Goal: Task Accomplishment & Management: Manage account settings

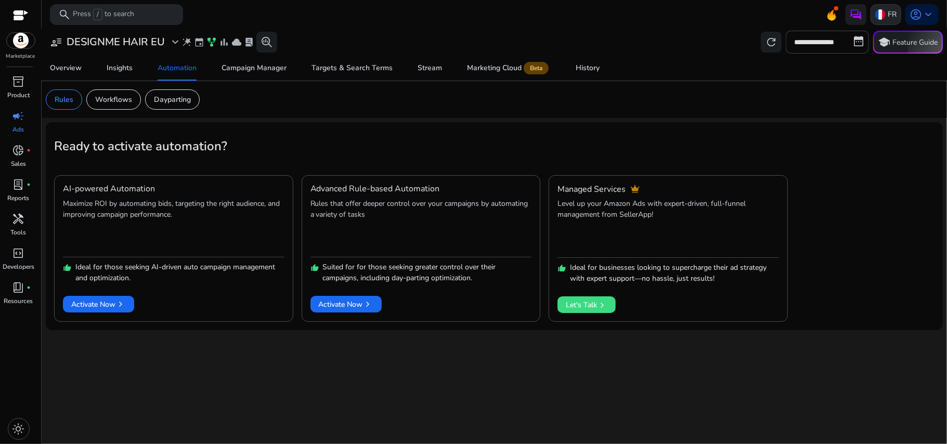
click at [880, 15] on img at bounding box center [881, 14] width 10 height 10
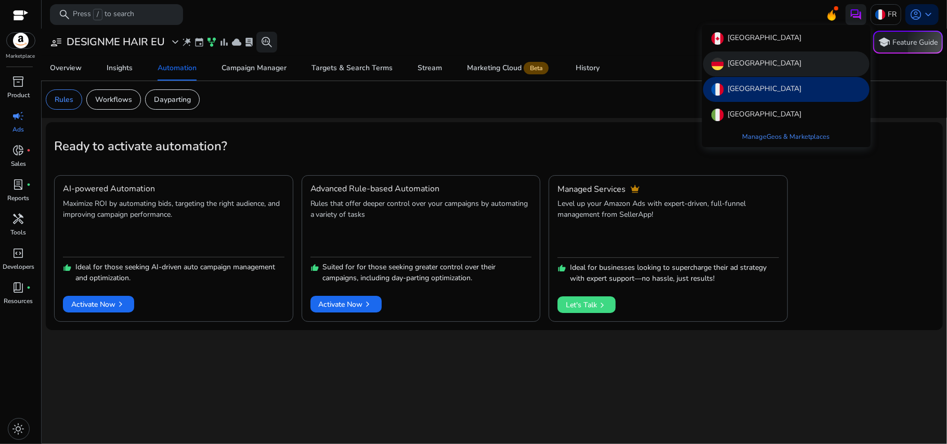
click at [782, 58] on div "Germany" at bounding box center [786, 64] width 166 height 25
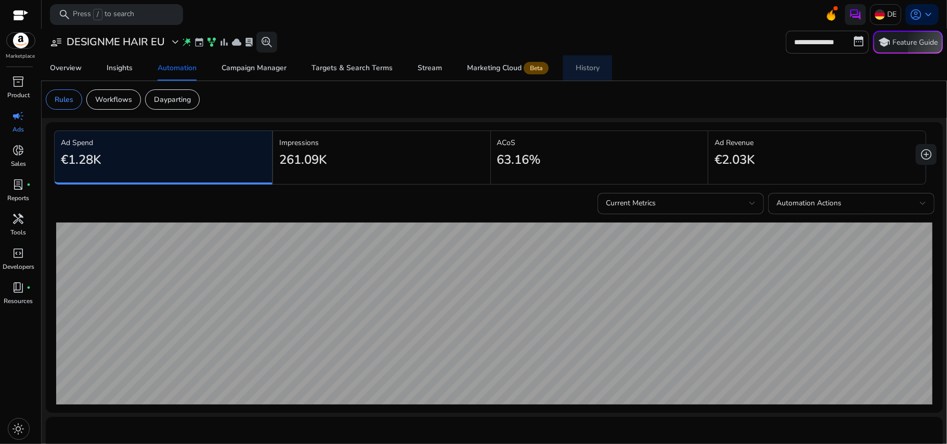
click at [588, 66] on div "History" at bounding box center [588, 68] width 24 height 7
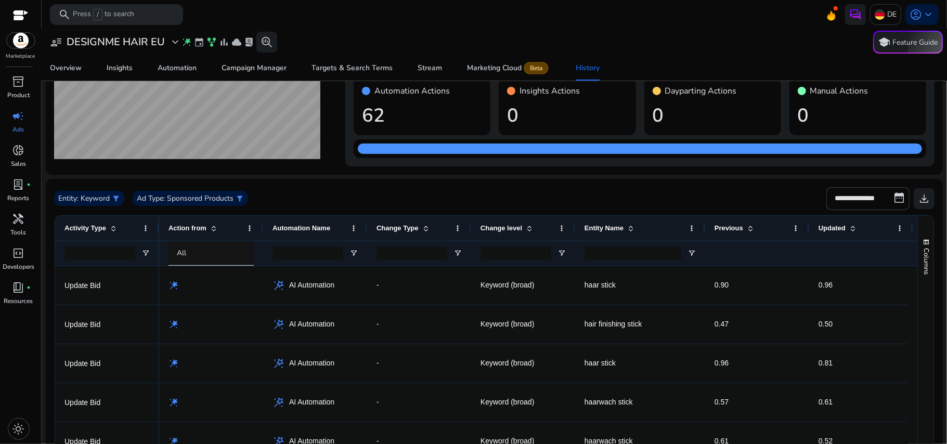
scroll to position [70, 0]
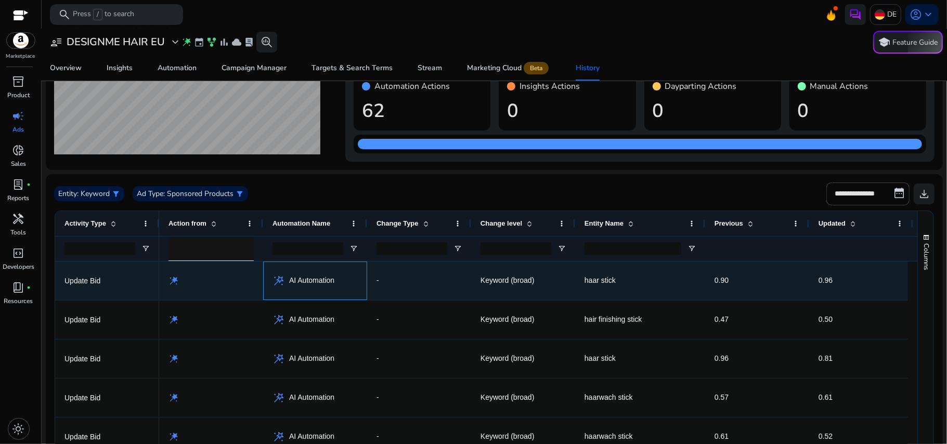
click at [311, 281] on span "AI Automation" at bounding box center [311, 280] width 45 height 21
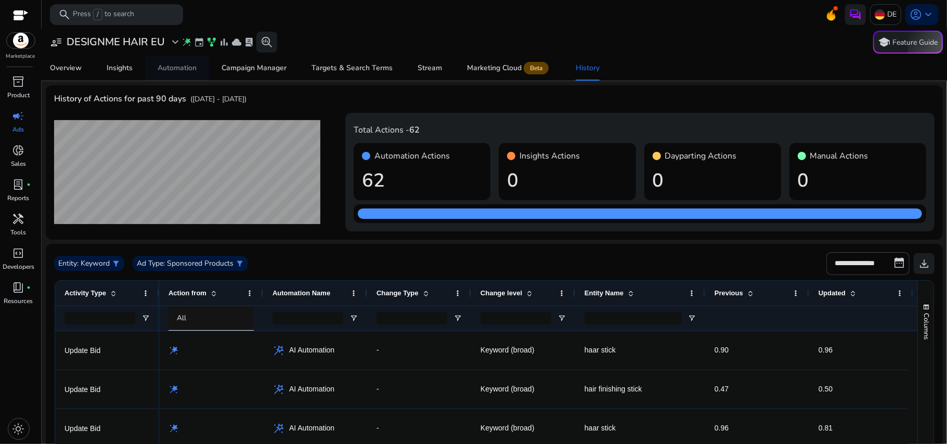
click at [163, 65] on div "Automation" at bounding box center [177, 68] width 39 height 7
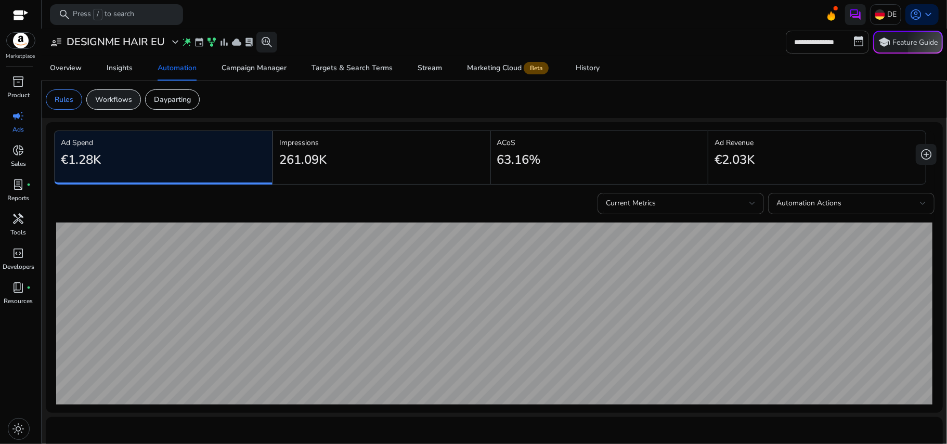
click at [102, 93] on div "Workflows" at bounding box center [113, 99] width 55 height 20
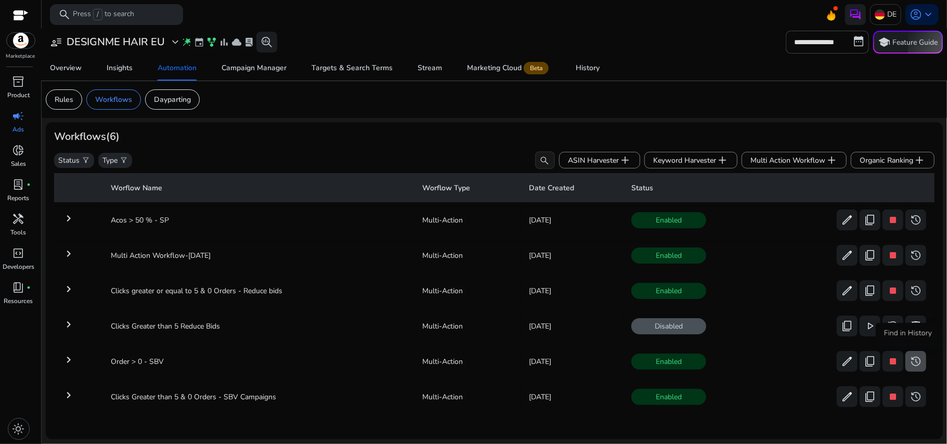
click at [913, 359] on span "history" at bounding box center [916, 361] width 12 height 12
click at [910, 359] on span "history" at bounding box center [916, 361] width 12 height 12
click at [910, 219] on span "history" at bounding box center [916, 220] width 12 height 12
click at [914, 254] on span "history" at bounding box center [916, 255] width 12 height 12
click at [911, 285] on span "history" at bounding box center [916, 291] width 12 height 12
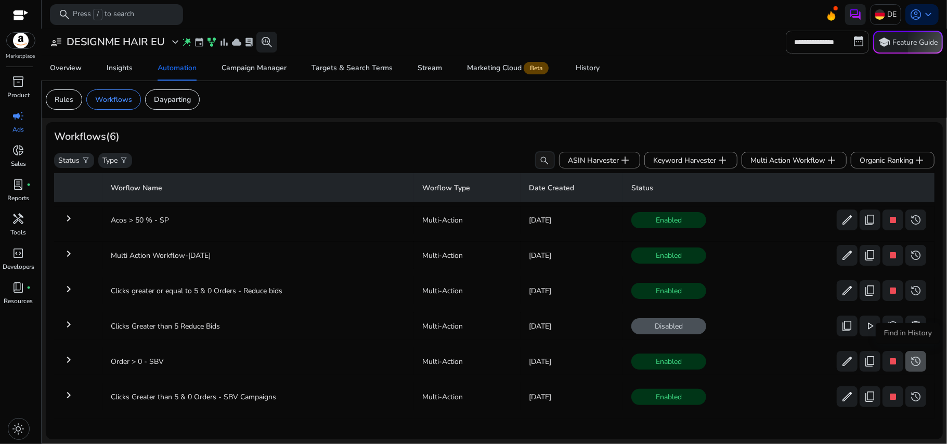
click at [914, 356] on span "history" at bounding box center [916, 361] width 12 height 12
click at [915, 392] on span "history" at bounding box center [916, 397] width 12 height 12
click at [589, 65] on div "History" at bounding box center [588, 68] width 24 height 7
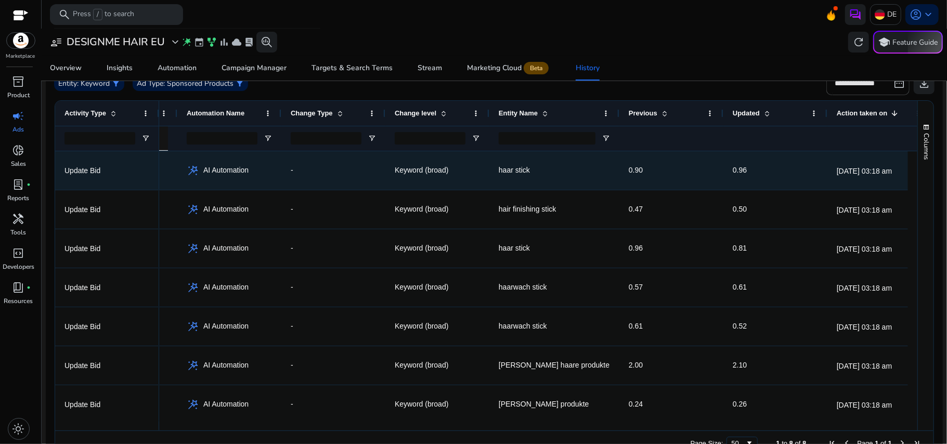
scroll to position [0, 96]
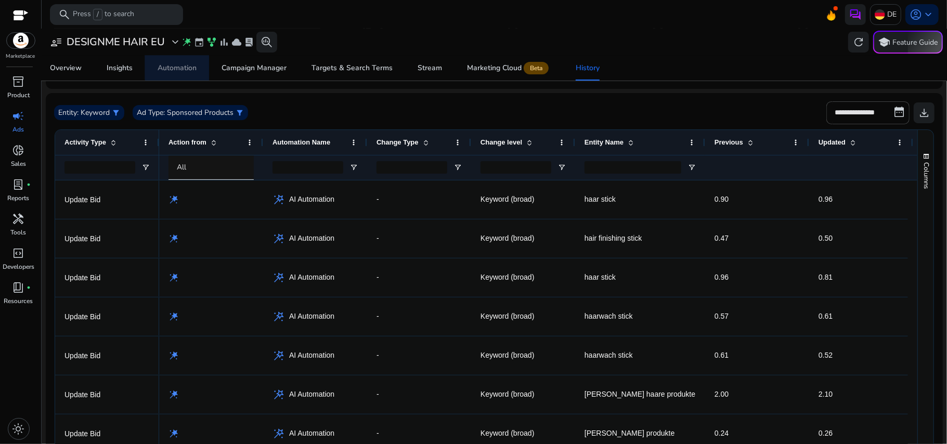
click at [179, 66] on div "Automation" at bounding box center [177, 68] width 39 height 7
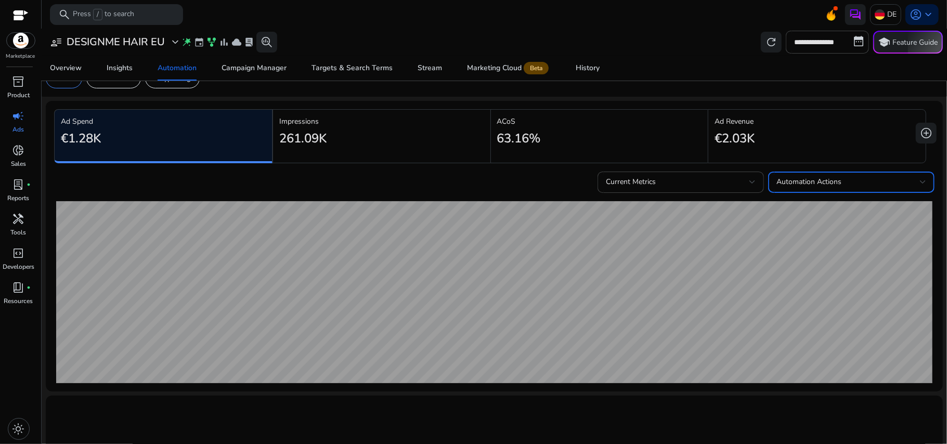
click at [777, 188] on div "Automation Actions" at bounding box center [849, 181] width 144 height 11
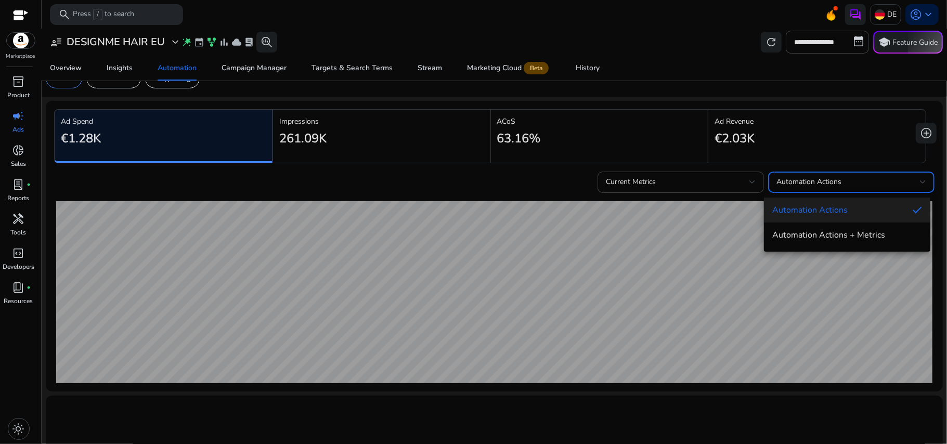
click at [687, 48] on div at bounding box center [473, 222] width 947 height 444
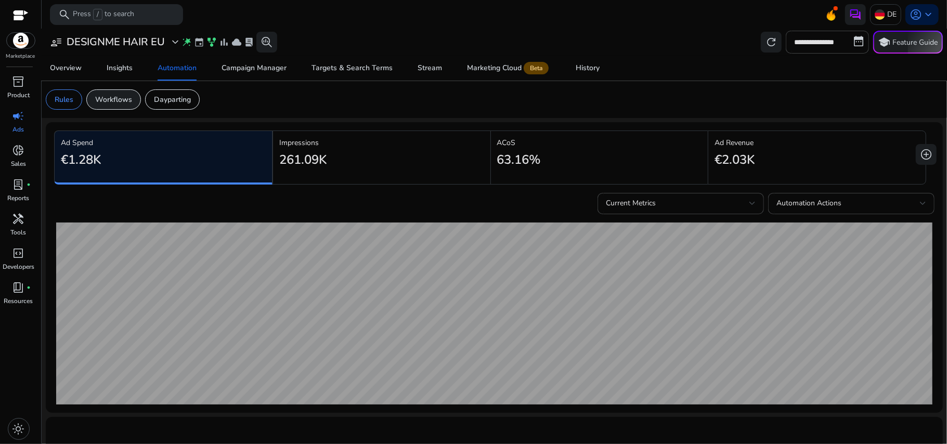
click at [119, 103] on p "Workflows" at bounding box center [113, 99] width 37 height 11
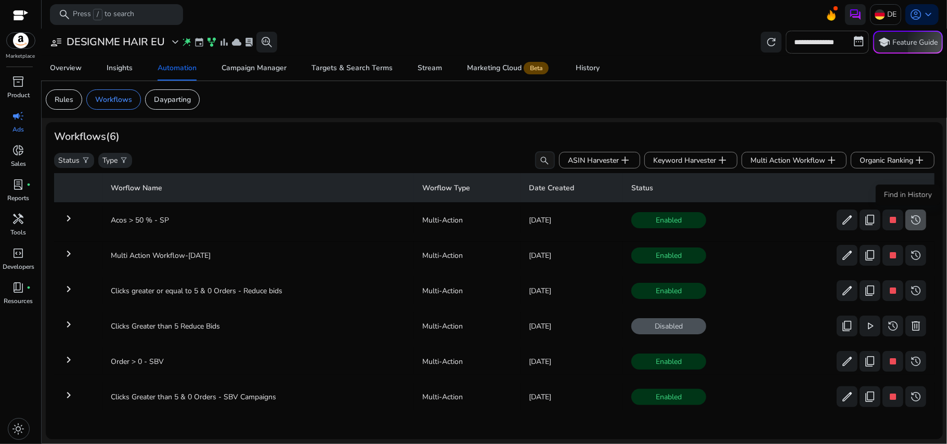
click at [911, 214] on span "history" at bounding box center [916, 220] width 12 height 12
click at [592, 78] on span "History" at bounding box center [588, 68] width 24 height 25
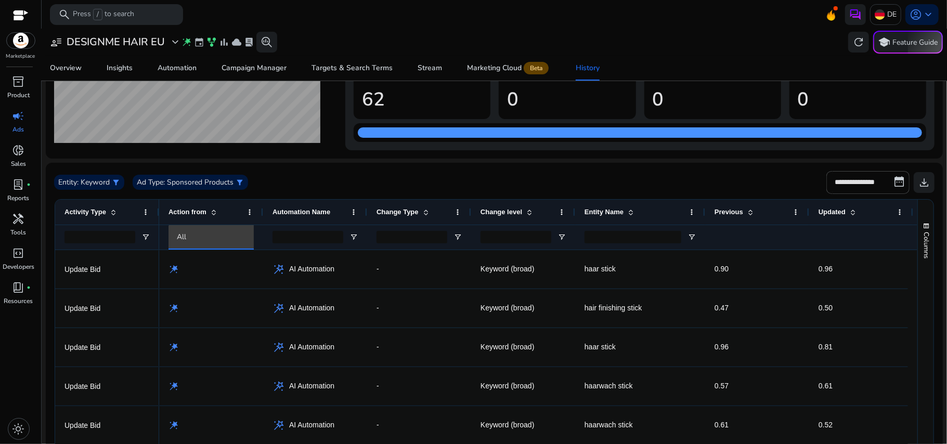
click at [211, 235] on div "All" at bounding box center [220, 237] width 87 height 11
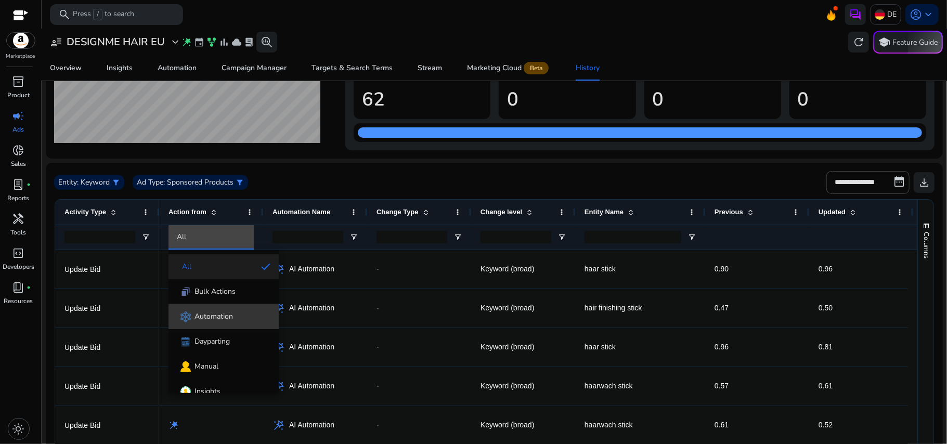
click at [230, 321] on span "Automation" at bounding box center [214, 317] width 38 height 10
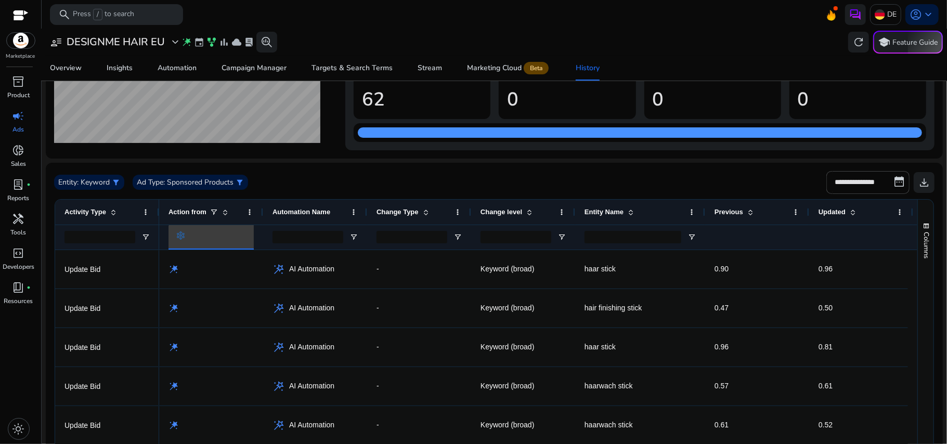
click at [229, 235] on div at bounding box center [220, 238] width 87 height 12
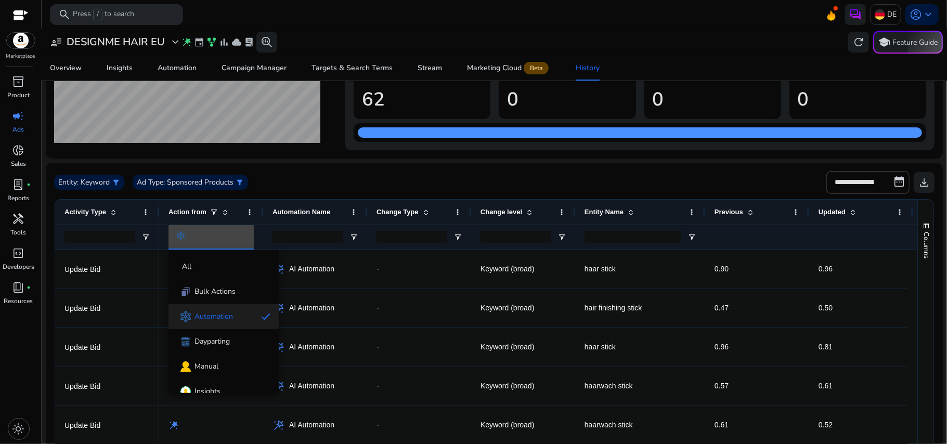
click at [152, 135] on div at bounding box center [473, 222] width 947 height 444
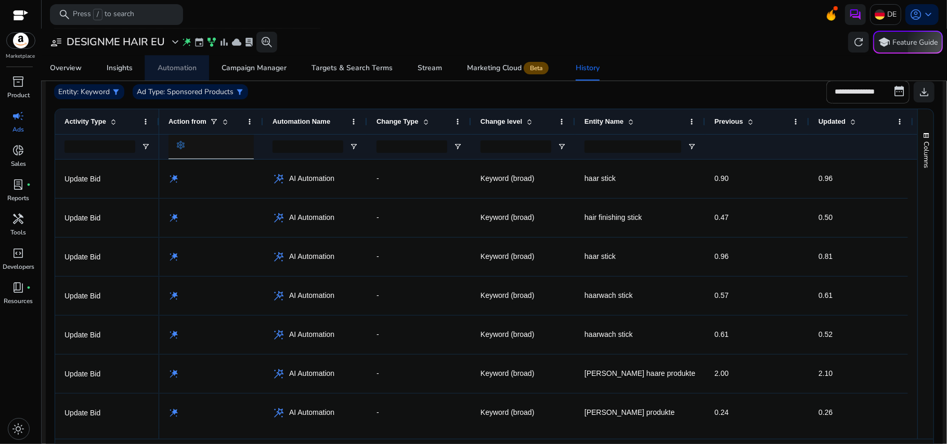
click at [175, 59] on span "Automation" at bounding box center [177, 68] width 39 height 25
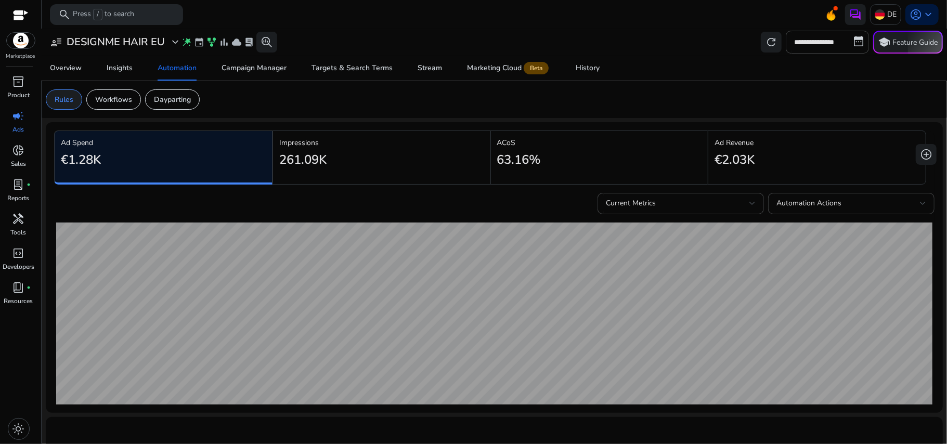
click at [67, 103] on p "Rules" at bounding box center [64, 99] width 19 height 11
click at [129, 107] on div "Workflows" at bounding box center [113, 99] width 55 height 20
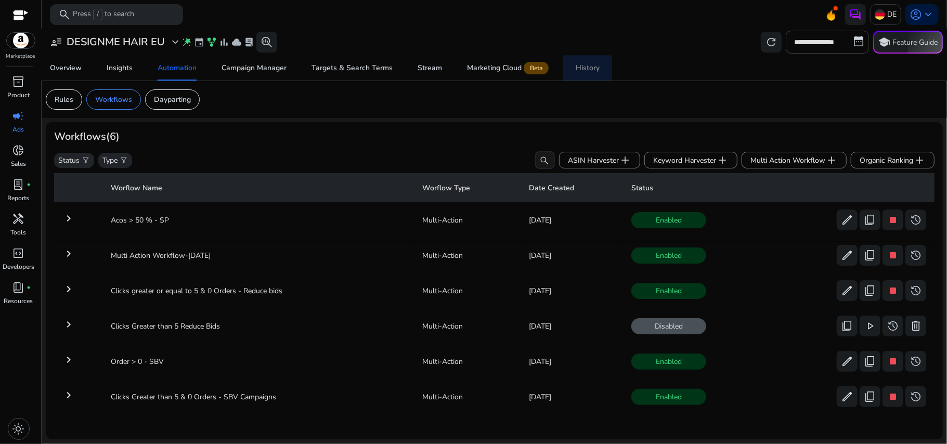
click at [573, 71] on link "History" at bounding box center [587, 68] width 49 height 25
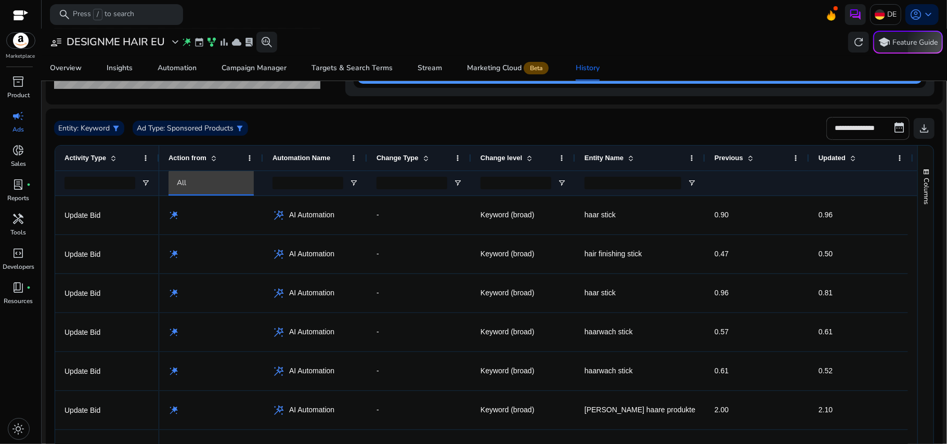
click at [209, 186] on div "All" at bounding box center [220, 182] width 87 height 11
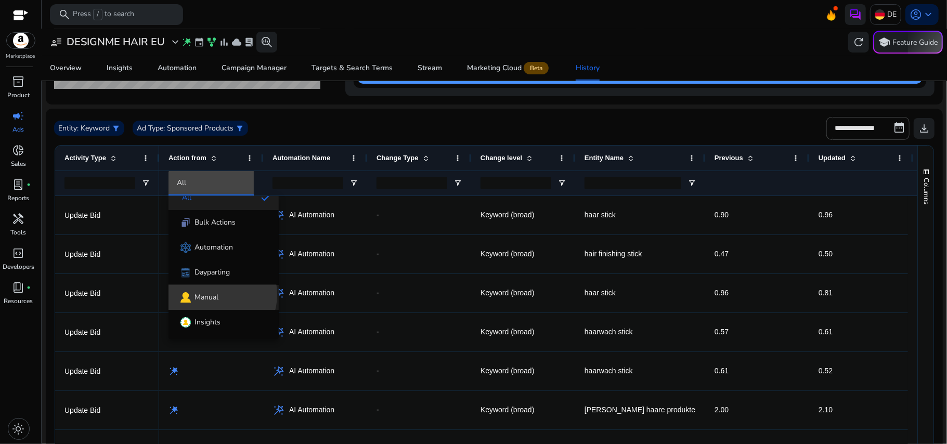
click at [213, 294] on span "Manual" at bounding box center [207, 297] width 24 height 10
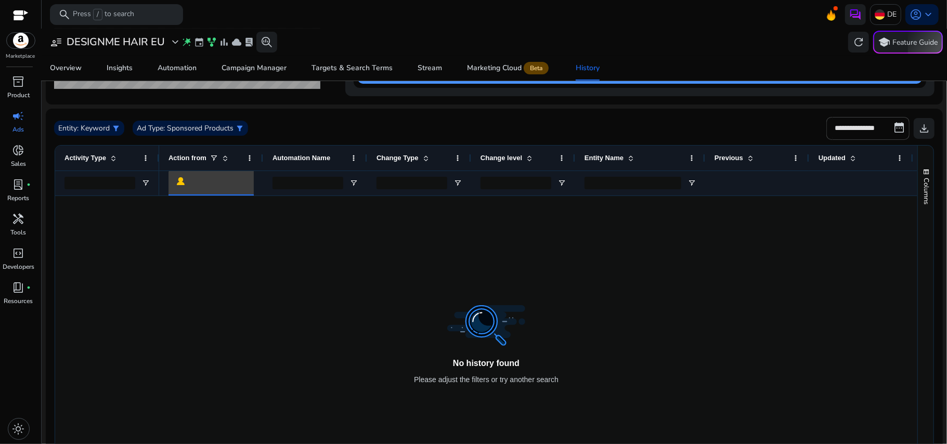
click at [231, 183] on div at bounding box center [220, 182] width 87 height 11
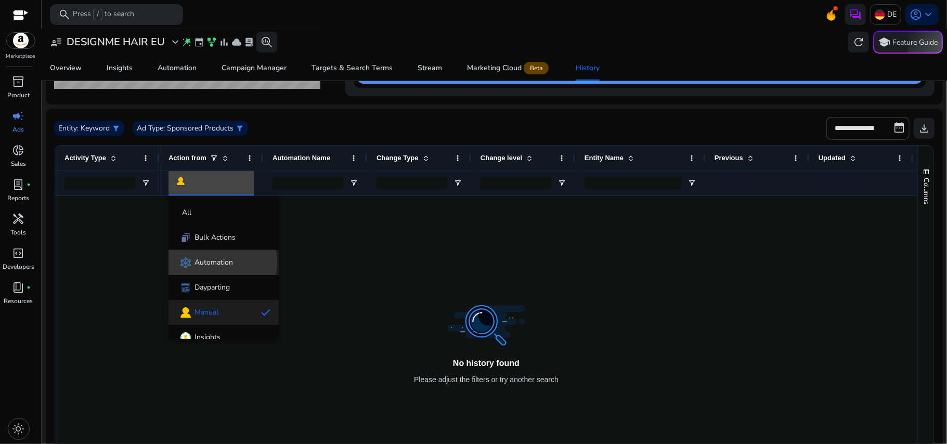
click at [217, 262] on span "Automation" at bounding box center [214, 263] width 38 height 10
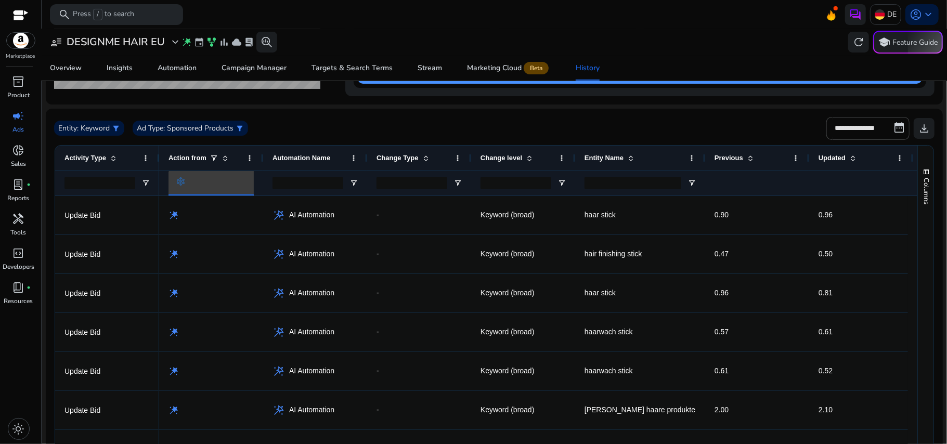
click at [206, 186] on div at bounding box center [220, 183] width 87 height 12
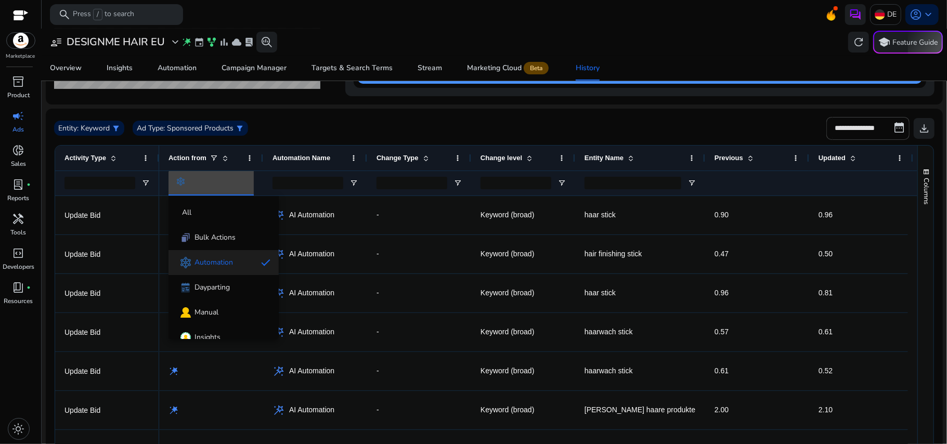
click at [303, 102] on div at bounding box center [473, 222] width 947 height 444
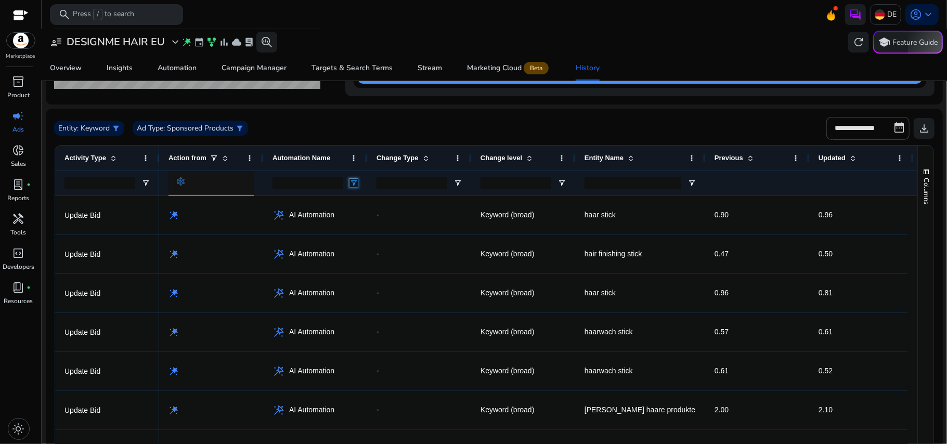
click at [354, 179] on span "Open Filter Menu" at bounding box center [354, 183] width 8 height 8
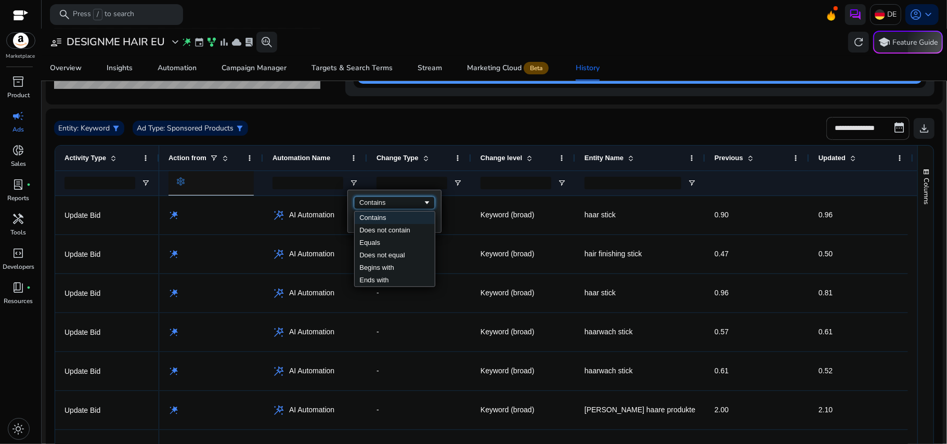
click at [392, 207] on div "Contains" at bounding box center [391, 203] width 63 height 8
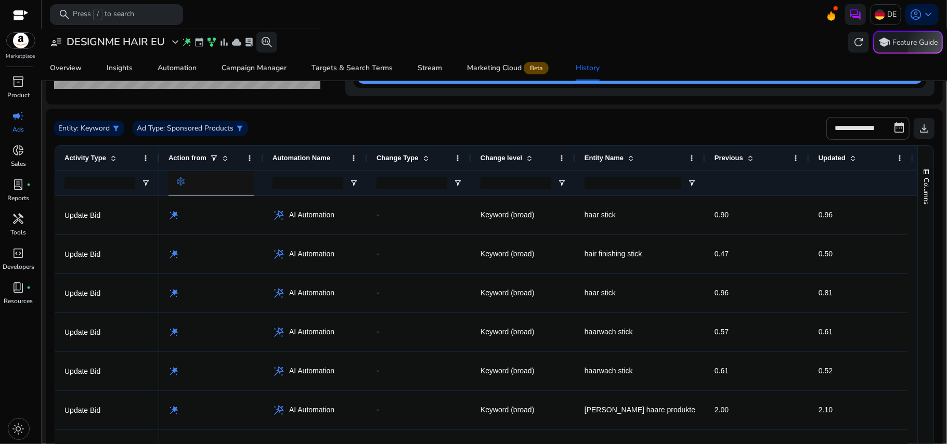
click at [329, 119] on div "**********" at bounding box center [494, 128] width 881 height 23
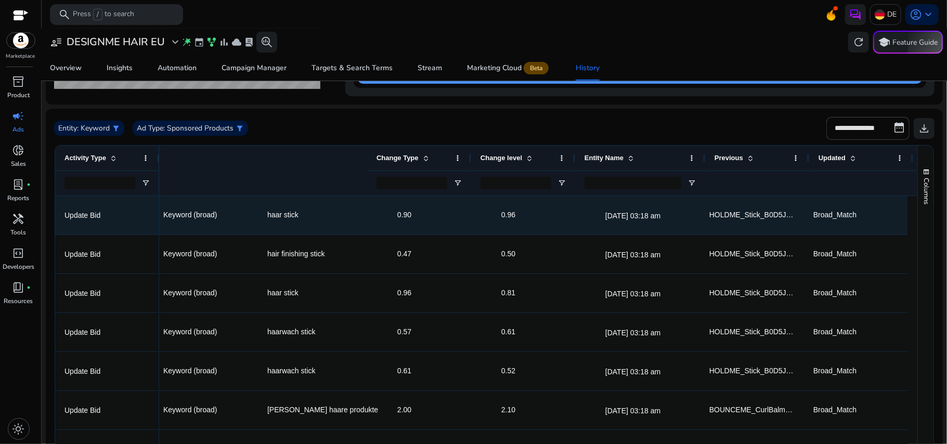
scroll to position [0, 322]
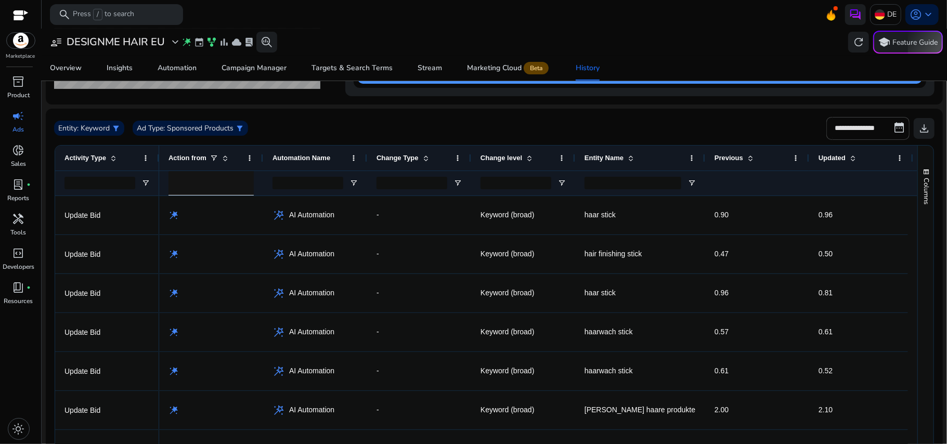
click at [641, 98] on mat-card "History of Actions for past 90 days (Jul 04, 2025 - Oct 02, 2025) Total Actions…" at bounding box center [494, 27] width 897 height 155
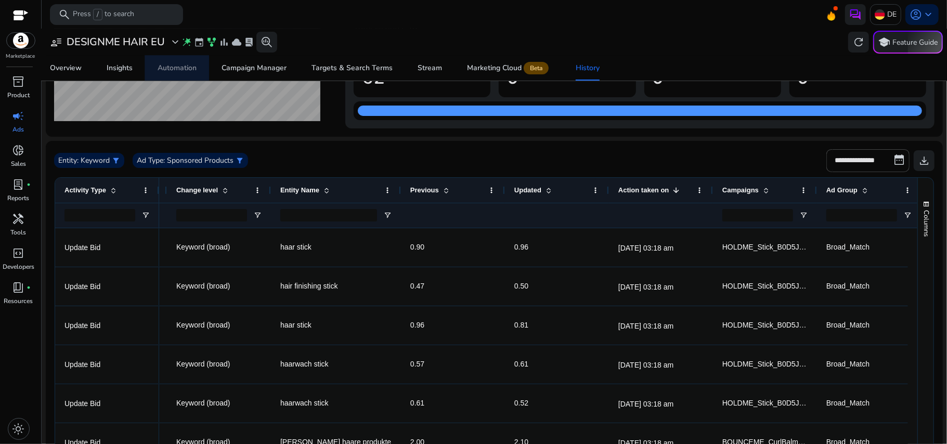
click at [174, 69] on div "Automation" at bounding box center [177, 68] width 39 height 7
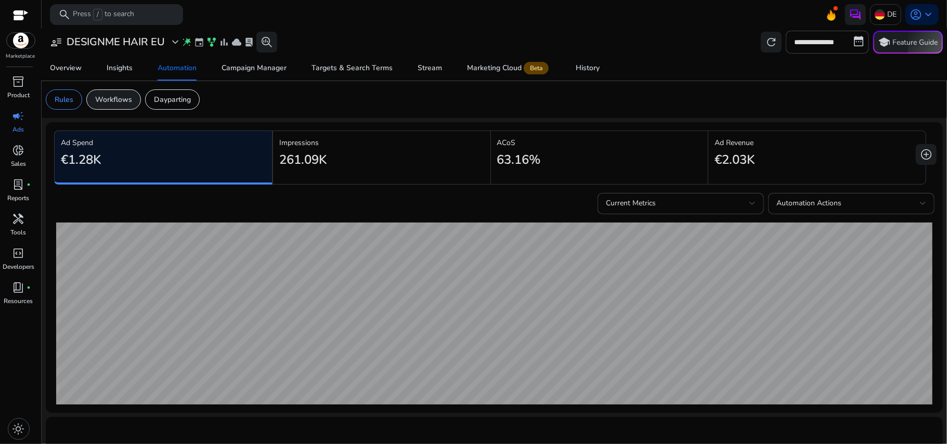
click at [124, 103] on p "Workflows" at bounding box center [113, 99] width 37 height 11
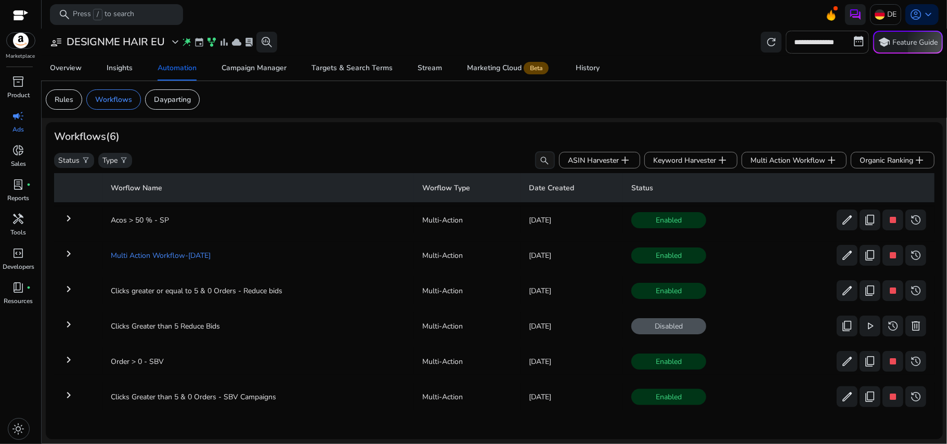
click at [165, 261] on td "Multi Action Workflow-Oct 01" at bounding box center [258, 255] width 312 height 27
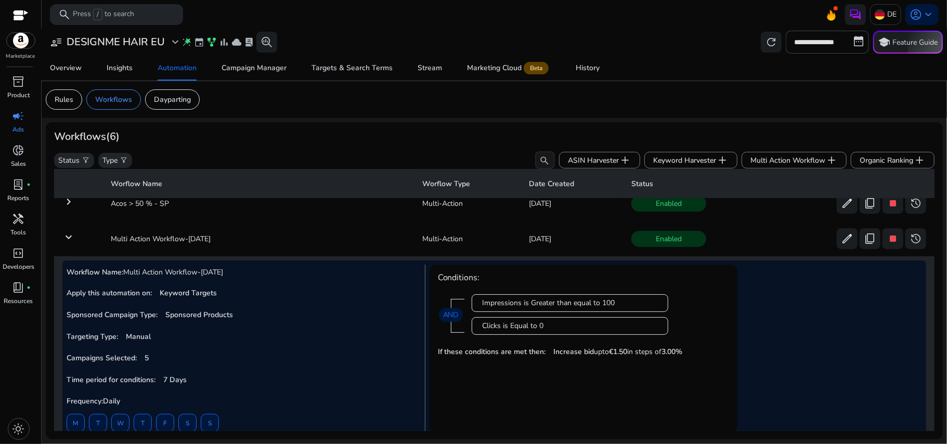
click at [610, 304] on span "100" at bounding box center [609, 303] width 12 height 10
click at [541, 327] on span "0" at bounding box center [542, 326] width 4 height 10
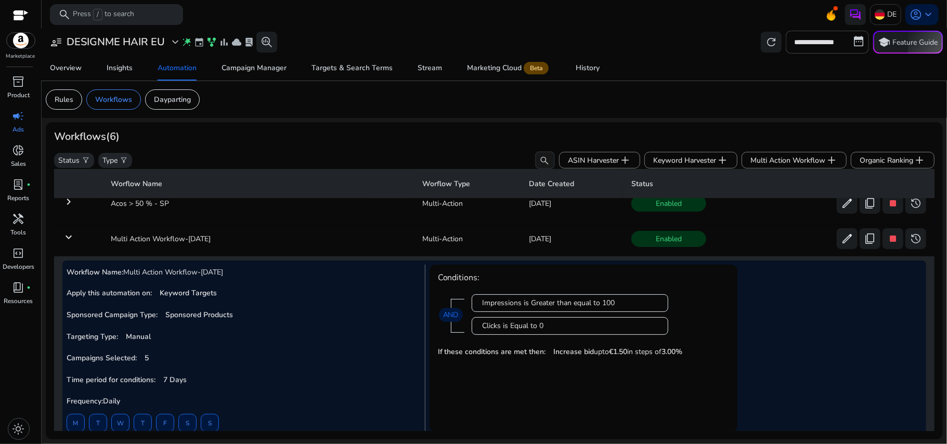
click at [675, 356] on b "3.00%" at bounding box center [672, 352] width 21 height 10
click at [201, 250] on td "Multi Action Workflow-Oct 01" at bounding box center [258, 238] width 312 height 27
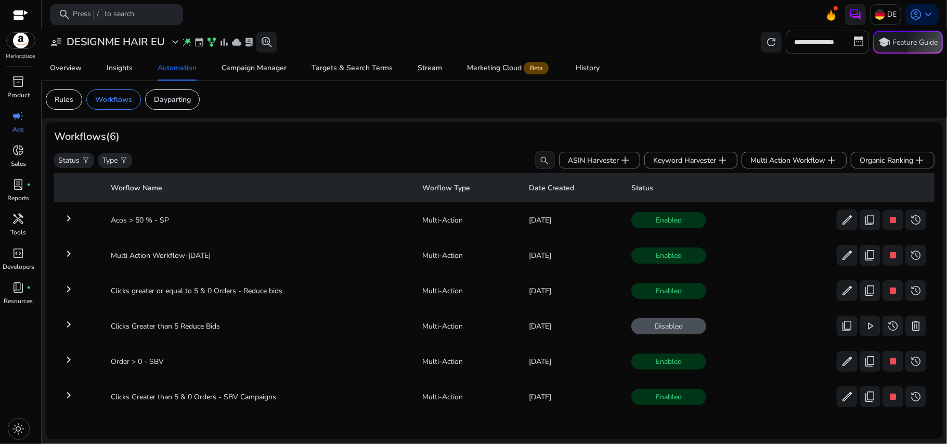
click at [66, 243] on td "keyboard_arrow_right" at bounding box center [78, 255] width 48 height 27
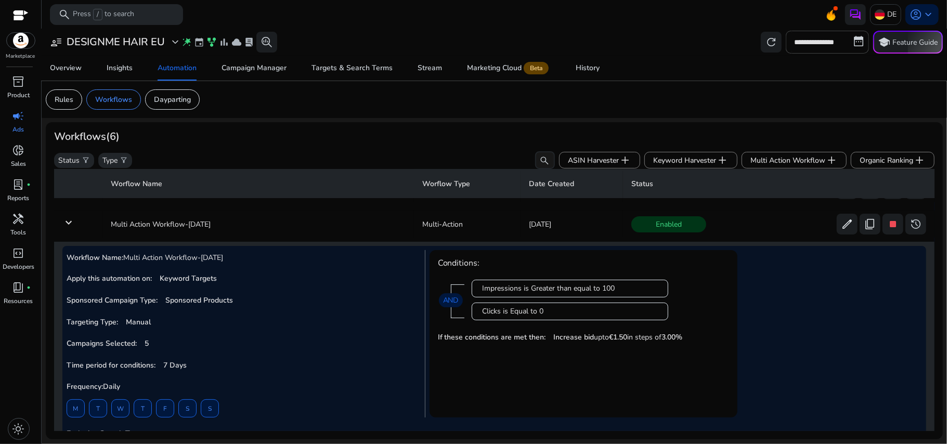
scroll to position [30, 0]
click at [67, 225] on mat-icon "keyboard_arrow_down" at bounding box center [68, 223] width 12 height 12
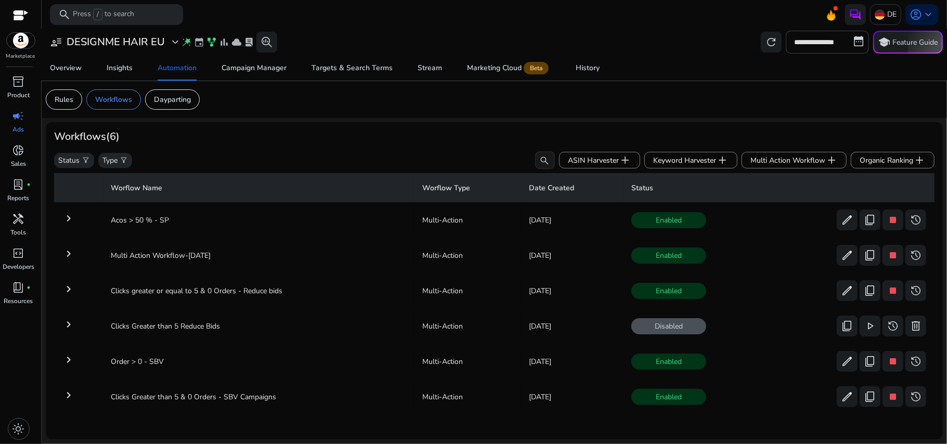
scroll to position [3, 0]
click at [567, 67] on link "History" at bounding box center [587, 68] width 49 height 25
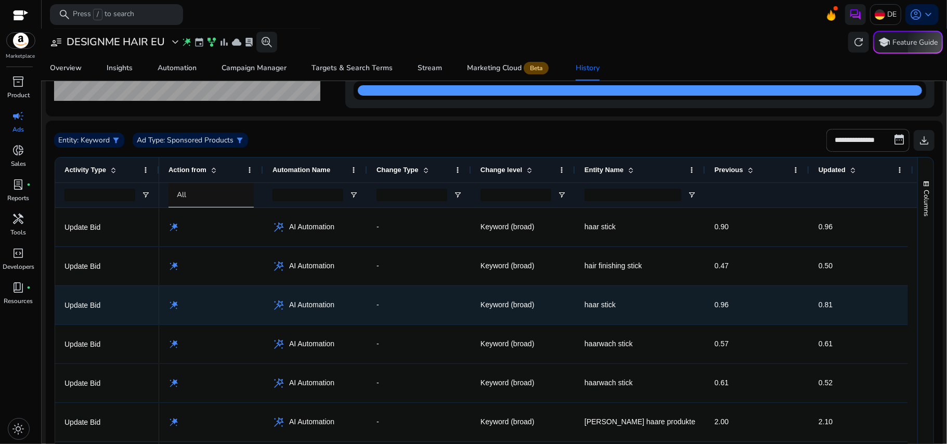
scroll to position [125, 0]
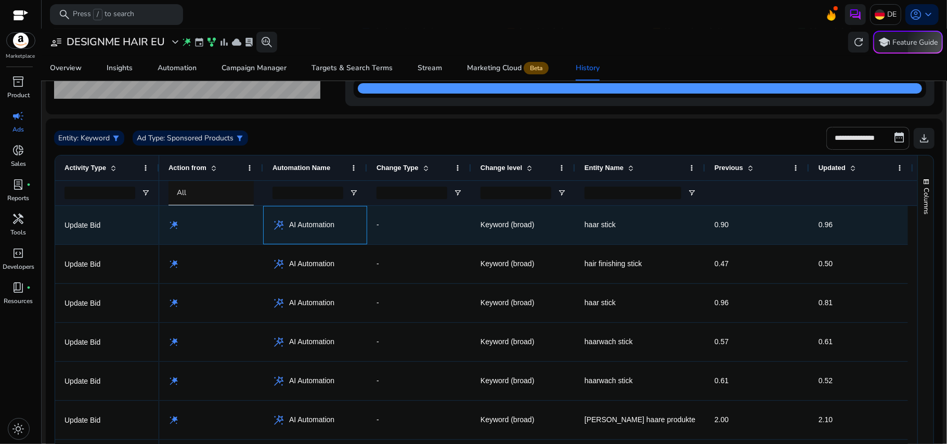
click at [292, 226] on span "AI Automation" at bounding box center [311, 224] width 45 height 21
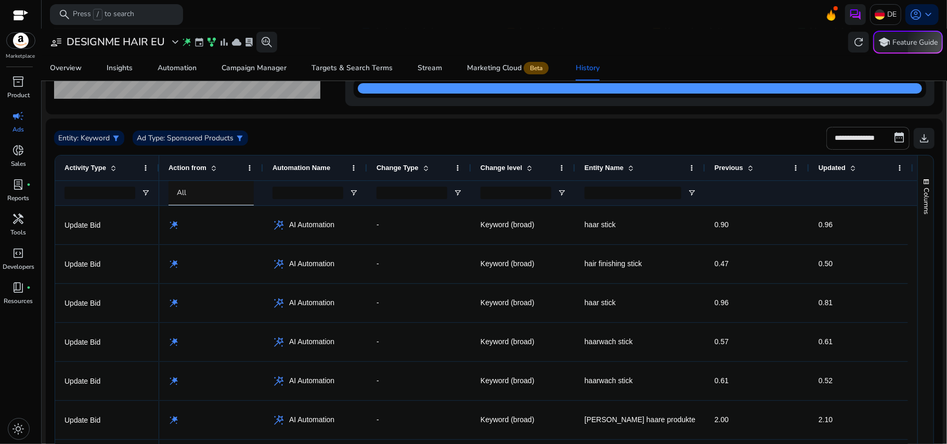
click at [310, 36] on div "user_attributes DESIGNME HAIR EU expand_more wand_stars event family_history ba…" at bounding box center [494, 42] width 897 height 23
click at [187, 67] on div "Automation" at bounding box center [177, 68] width 39 height 7
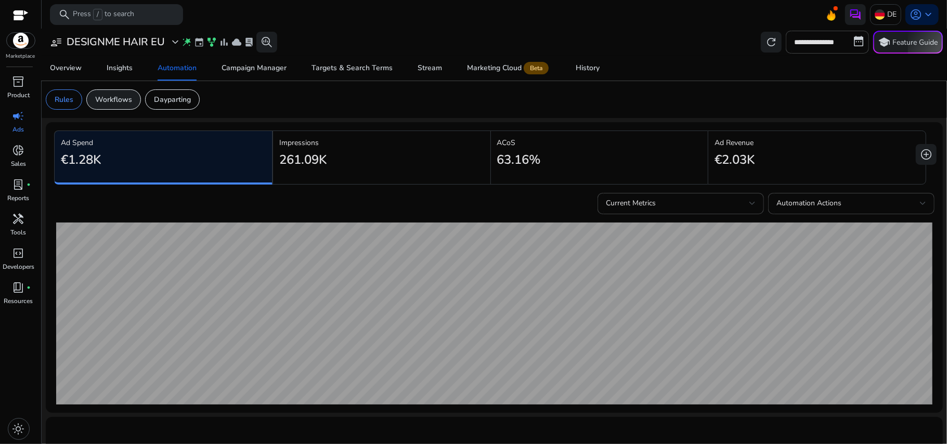
click at [132, 95] on p "Workflows" at bounding box center [113, 99] width 37 height 11
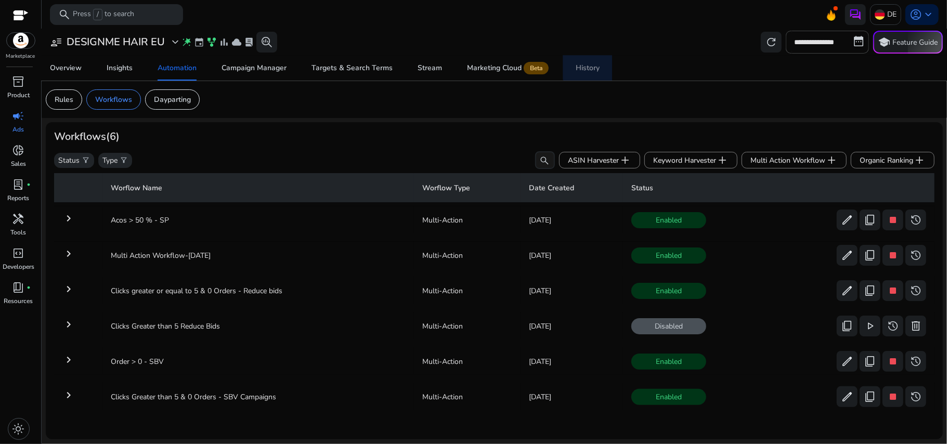
click at [588, 65] on div "History" at bounding box center [588, 68] width 24 height 7
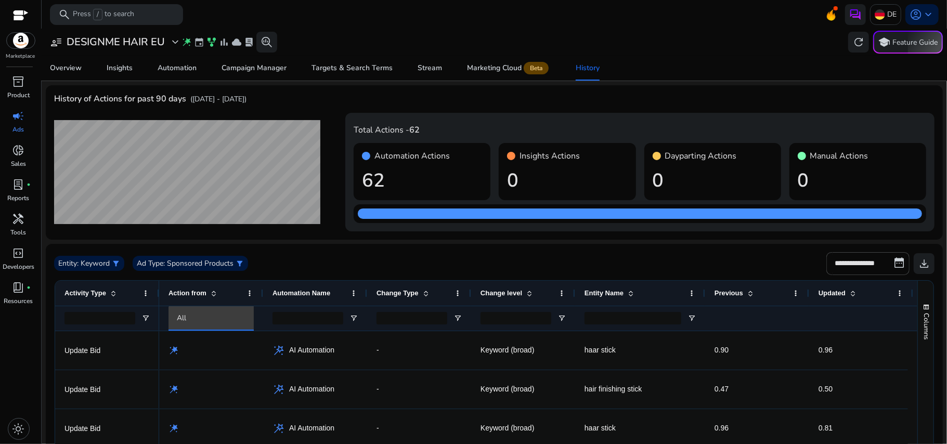
click at [214, 314] on div "All" at bounding box center [220, 318] width 87 height 11
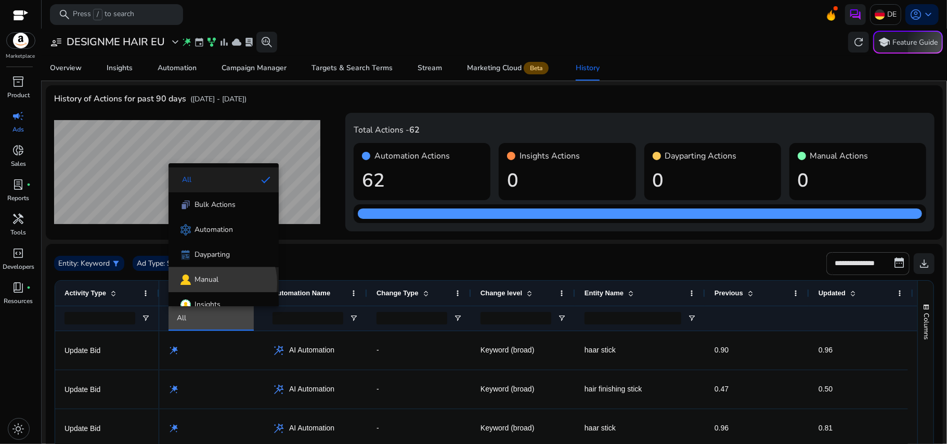
click at [211, 284] on span "Manual" at bounding box center [207, 280] width 24 height 10
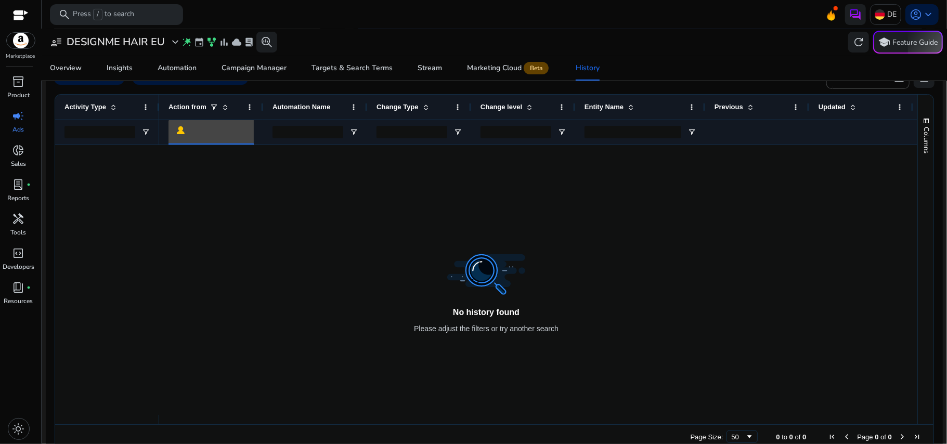
scroll to position [191, 0]
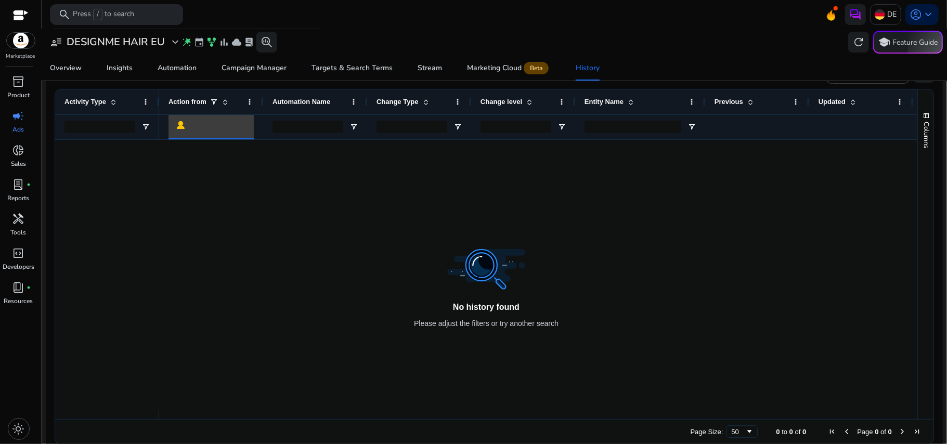
click at [233, 122] on div at bounding box center [220, 126] width 87 height 11
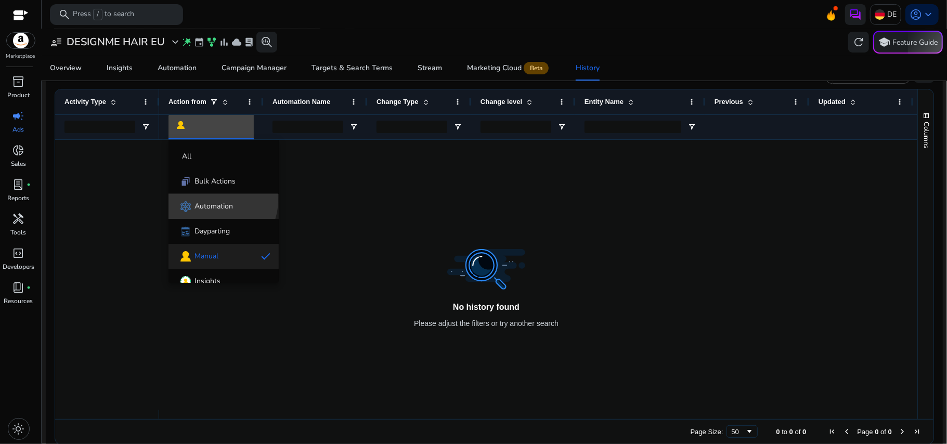
click at [216, 200] on div "Automation" at bounding box center [205, 207] width 56 height 14
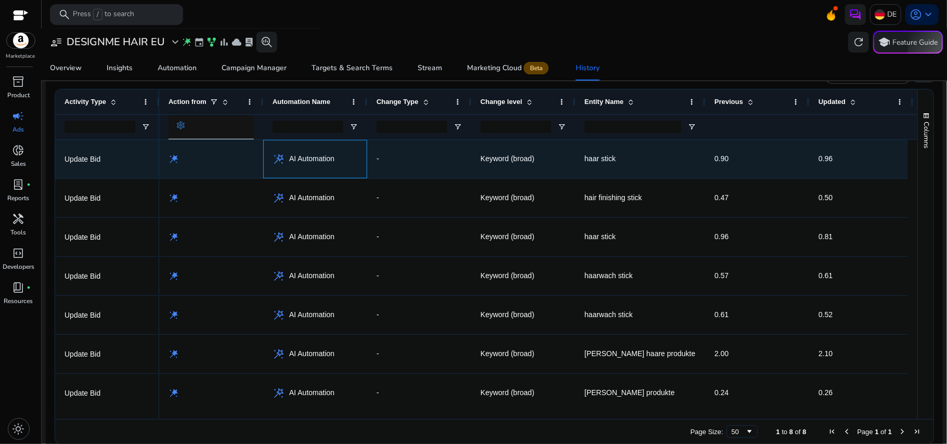
click at [292, 156] on span "AI Automation" at bounding box center [311, 158] width 45 height 21
click at [173, 158] on span "wand_stars" at bounding box center [174, 159] width 10 height 10
click at [173, 159] on span "wand_stars" at bounding box center [174, 159] width 10 height 10
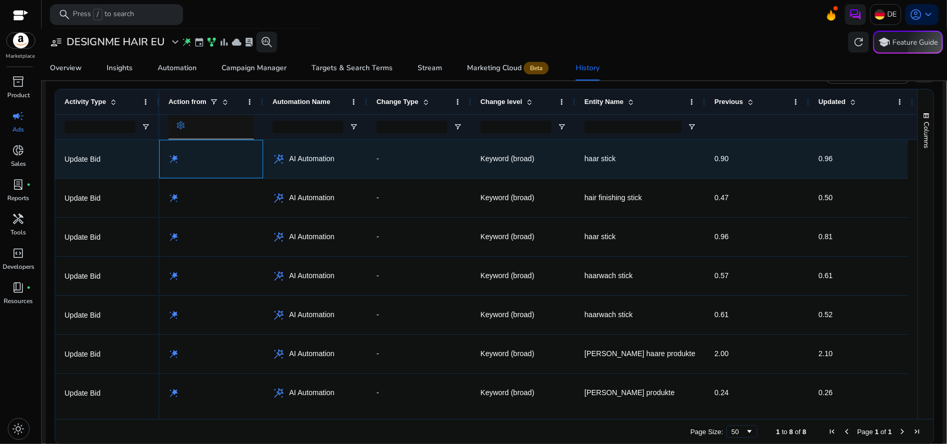
click at [173, 159] on span "wand_stars" at bounding box center [174, 159] width 10 height 10
click at [280, 161] on span "wand_stars" at bounding box center [279, 159] width 12 height 12
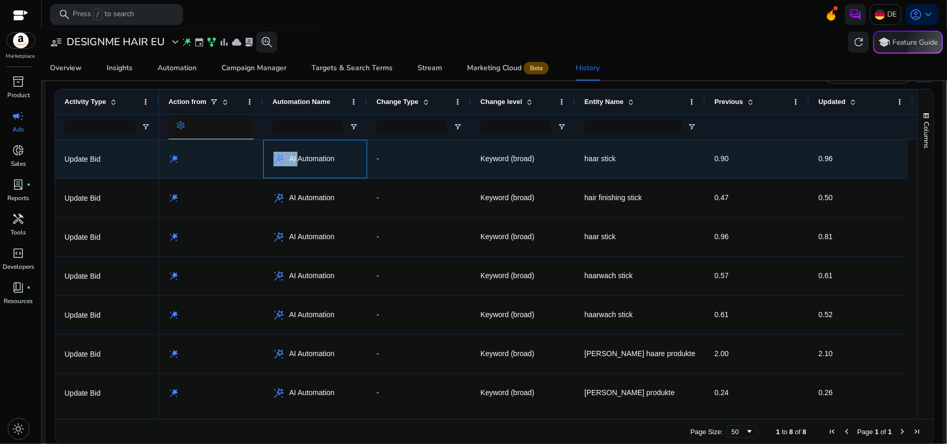
click at [280, 161] on span "wand_stars" at bounding box center [279, 159] width 12 height 12
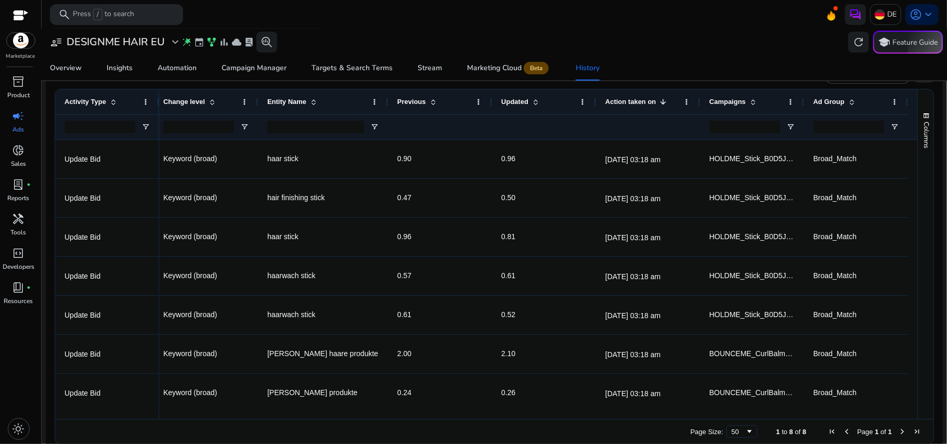
click at [621, 56] on div "Overview Insights Automation Campaign Manager Targets & Search Terms Stream Mar…" at bounding box center [494, 68] width 914 height 25
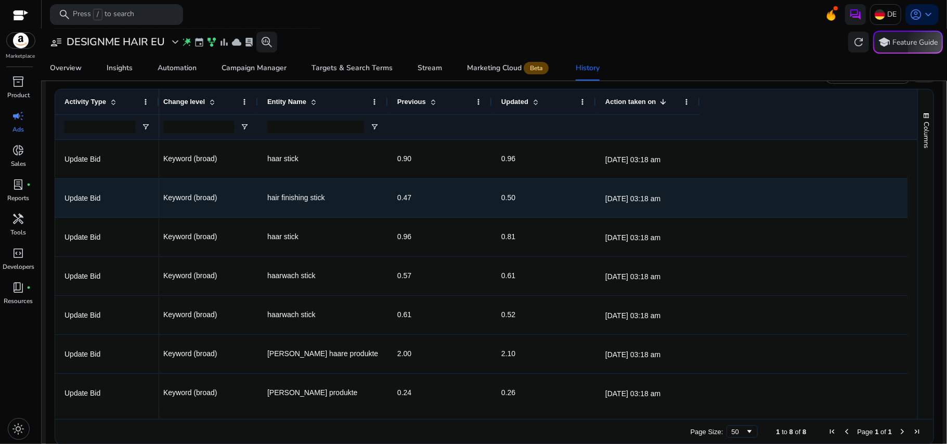
scroll to position [0, 0]
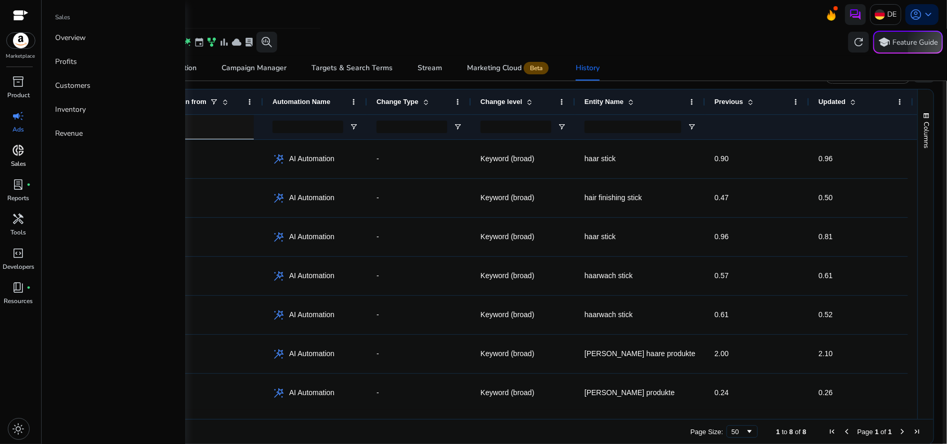
click at [21, 152] on span "donut_small" at bounding box center [18, 150] width 12 height 12
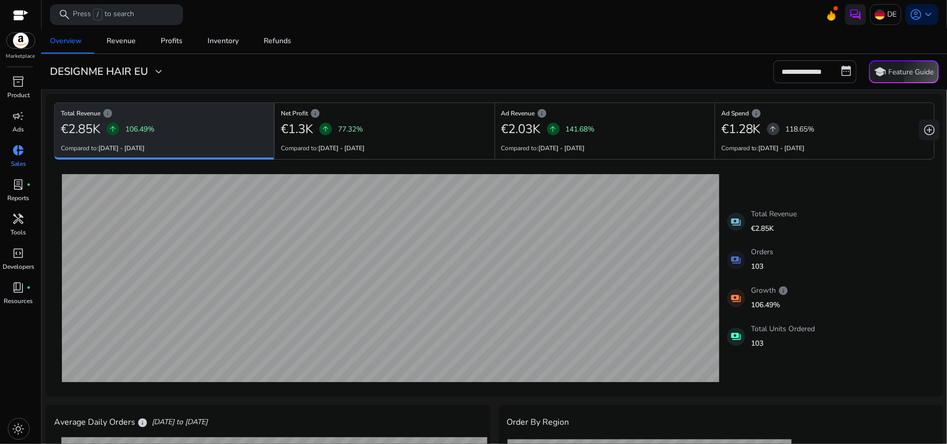
click at [83, 107] on div "Total Revenue info €2.85K arrow_upward 106.49% Compared to: 04-09-2025 - 17-09-…" at bounding box center [164, 130] width 220 height 57
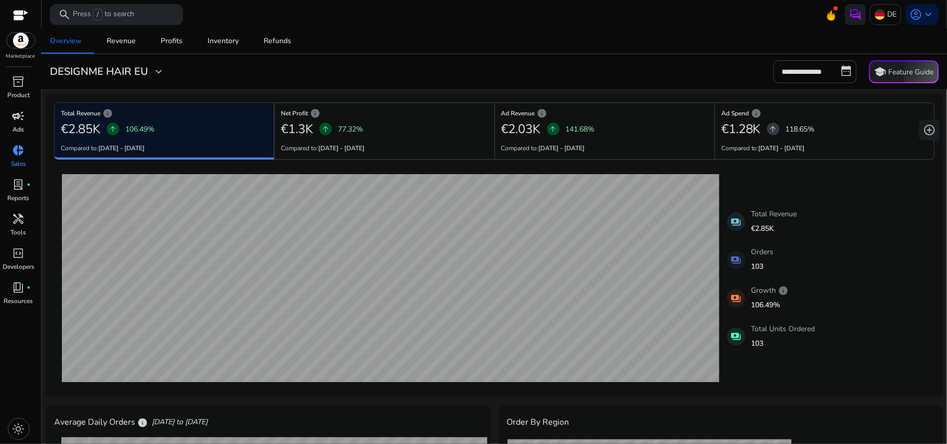
click at [21, 110] on span "campaign" at bounding box center [18, 116] width 12 height 12
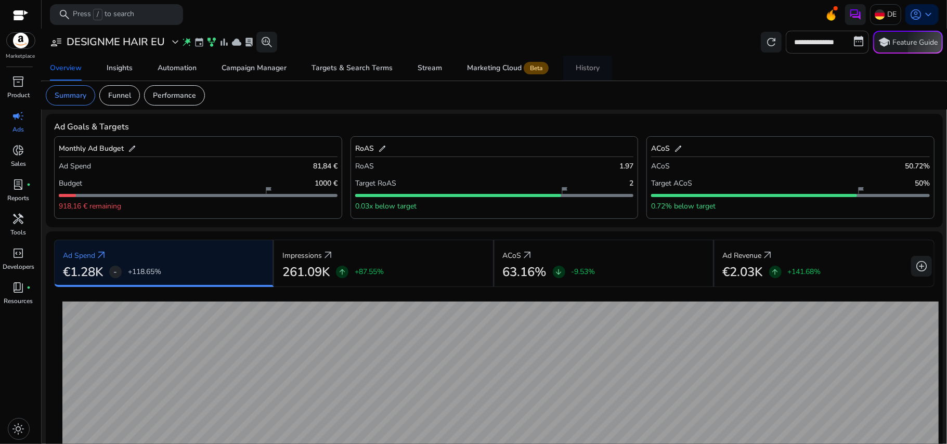
click at [586, 70] on div "History" at bounding box center [588, 68] width 24 height 7
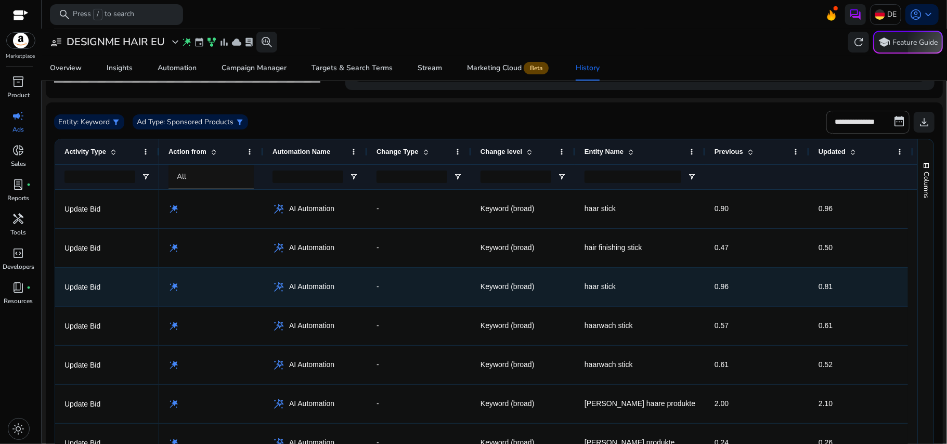
scroll to position [101, 0]
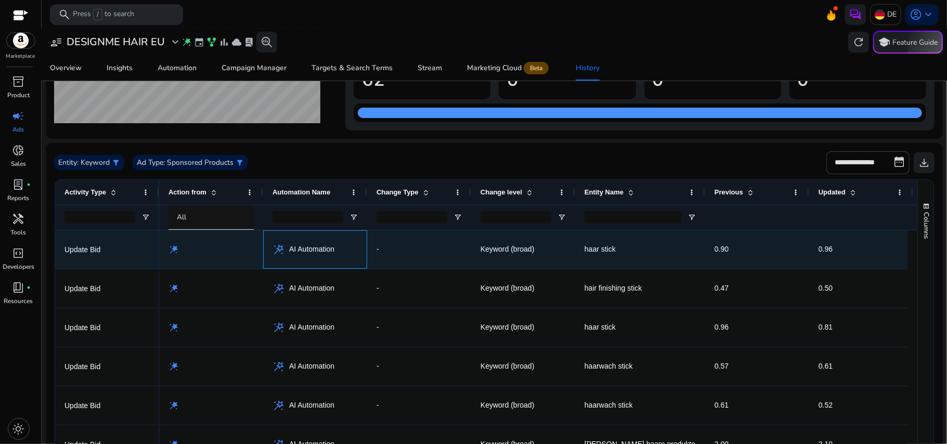
click at [315, 248] on span "AI Automation" at bounding box center [311, 249] width 45 height 21
copy span "AI Automation"
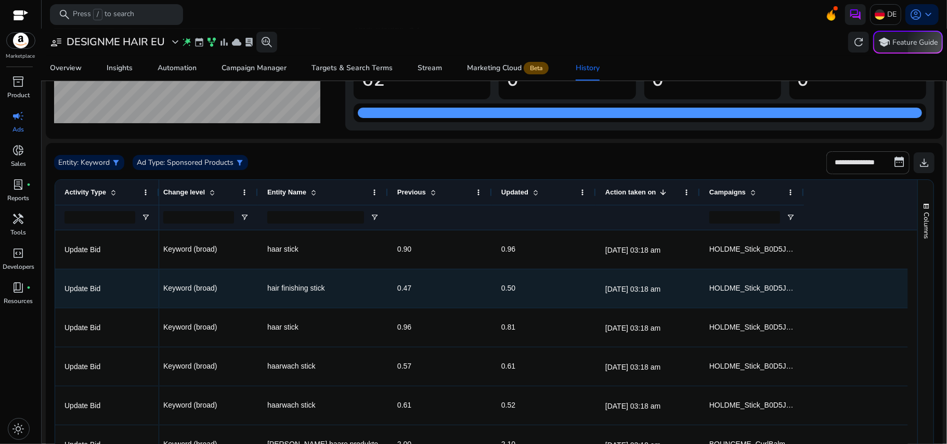
scroll to position [0, 0]
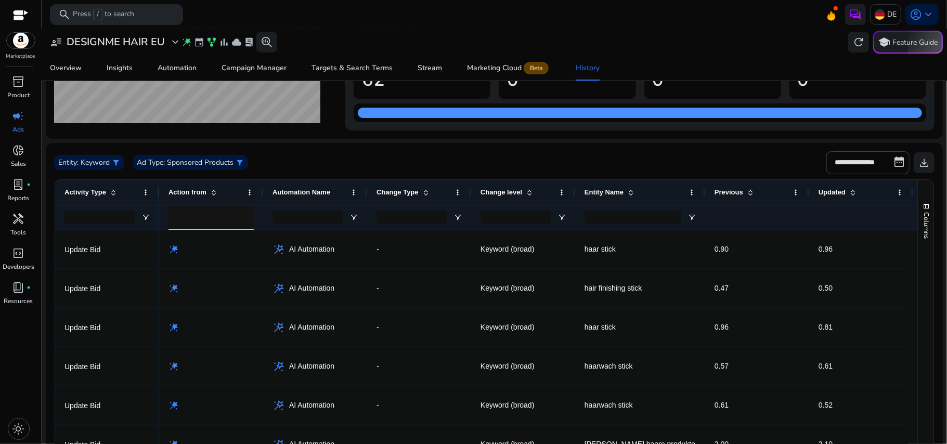
click at [623, 29] on div at bounding box center [495, 30] width 906 height 2
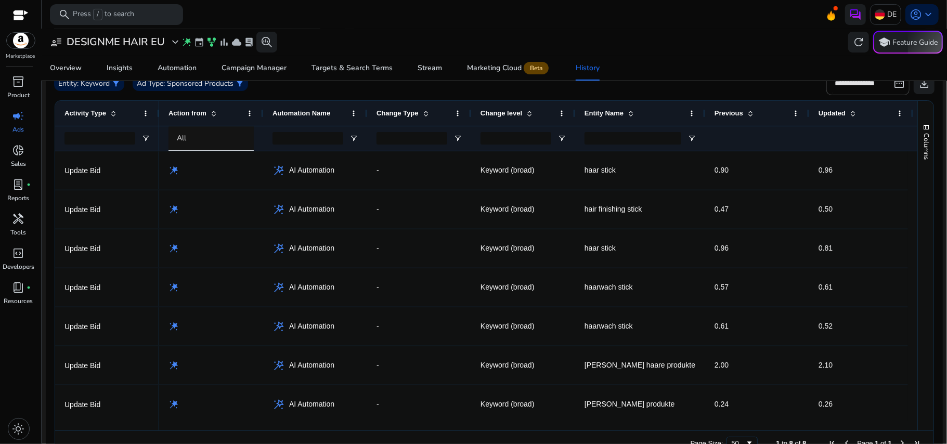
scroll to position [179, 0]
click at [350, 138] on span "Open Filter Menu" at bounding box center [354, 139] width 8 height 8
click at [320, 98] on ag-grid-angular "Press SPACE to select this row. Drag here to set row groups Drag here to set co…" at bounding box center [494, 279] width 896 height 366
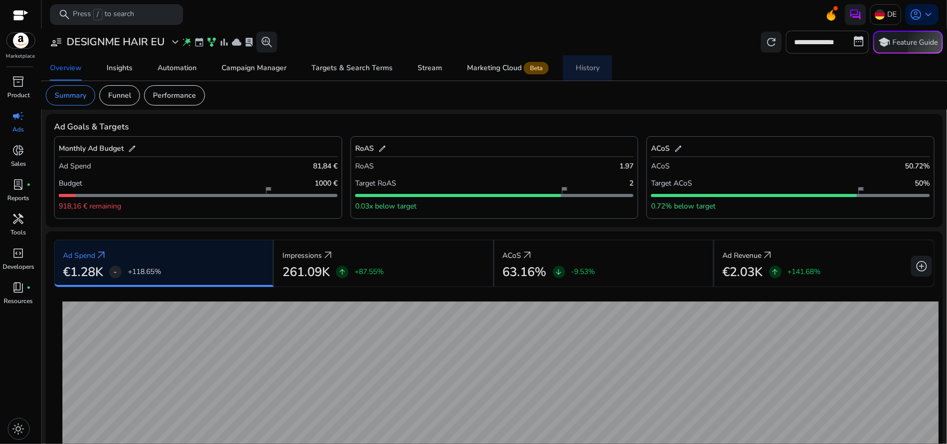
click at [582, 67] on div "History" at bounding box center [588, 68] width 24 height 7
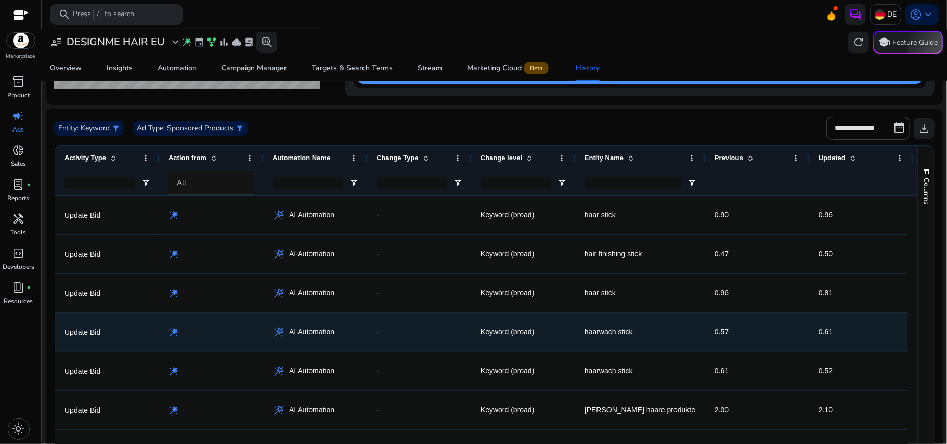
scroll to position [136, 0]
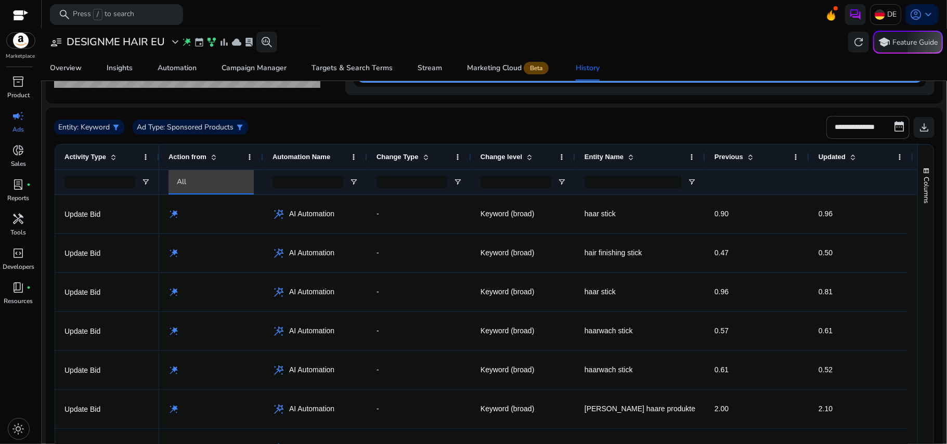
click at [215, 184] on div "All" at bounding box center [220, 181] width 87 height 11
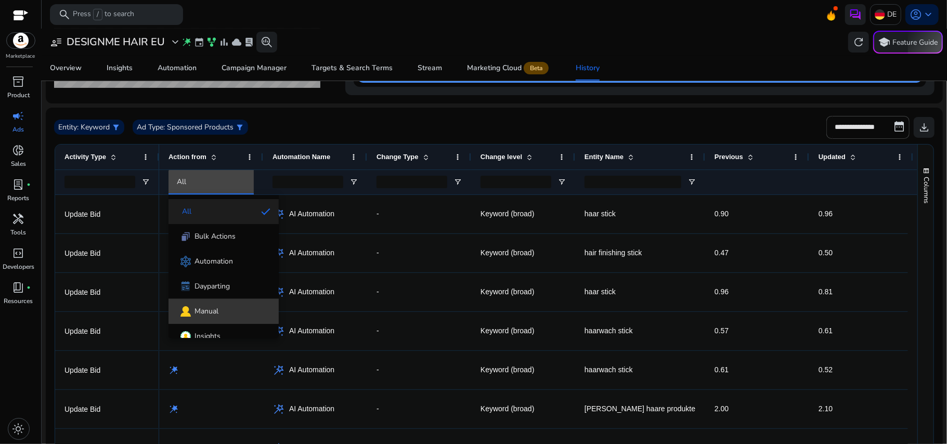
click at [225, 306] on span "Manual" at bounding box center [224, 311] width 94 height 12
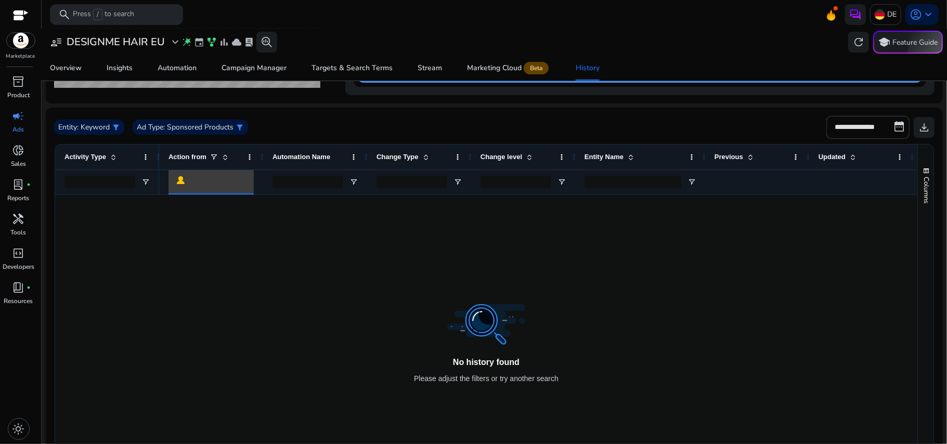
click at [181, 179] on img at bounding box center [181, 180] width 8 height 8
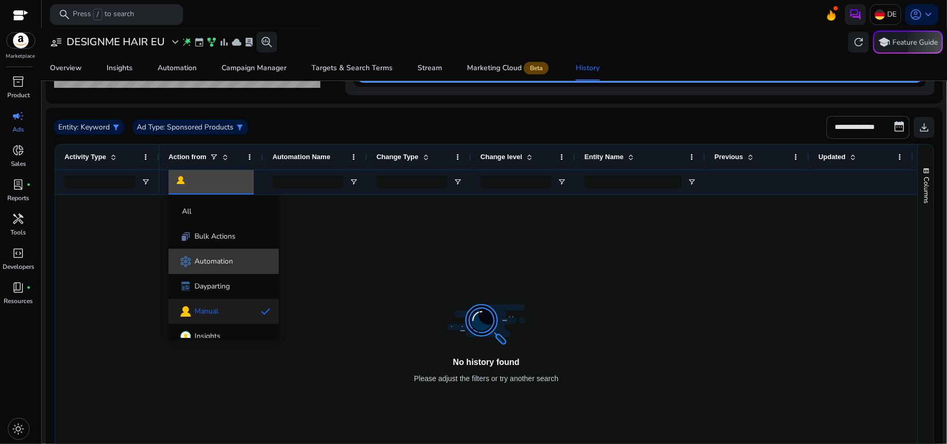
click at [240, 267] on span "Automation" at bounding box center [224, 262] width 94 height 14
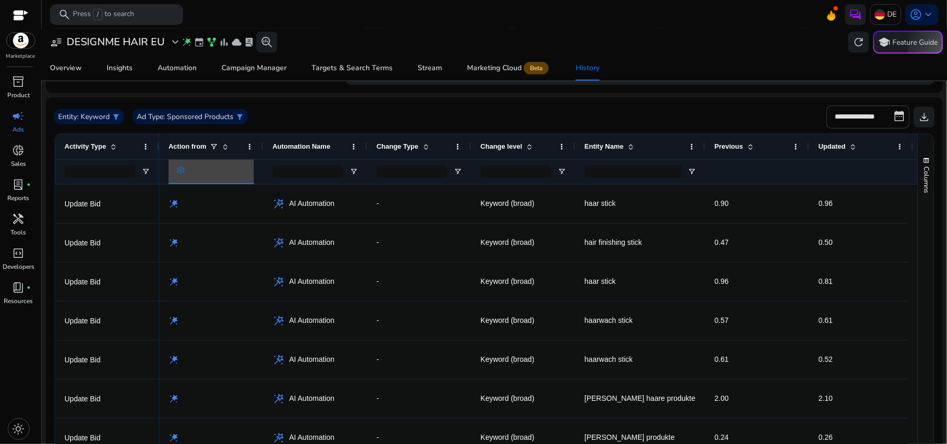
scroll to position [148, 0]
click at [319, 102] on mat-card "**********" at bounding box center [494, 299] width 897 height 406
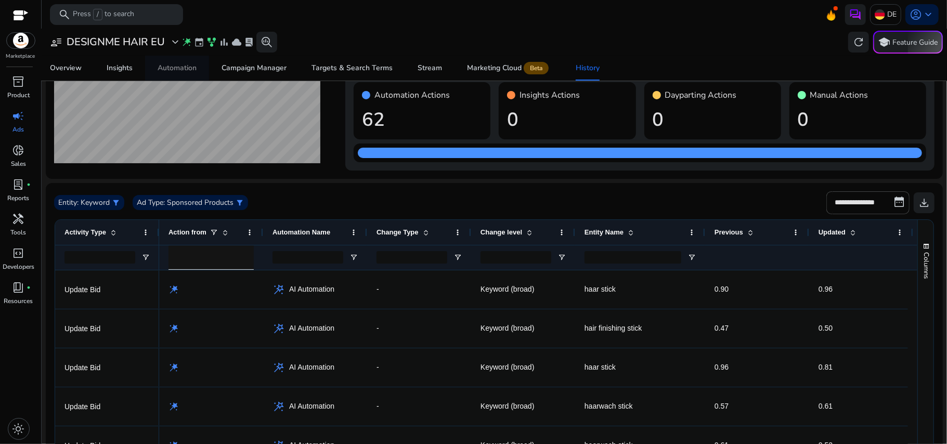
click at [189, 61] on span "Automation" at bounding box center [177, 68] width 39 height 25
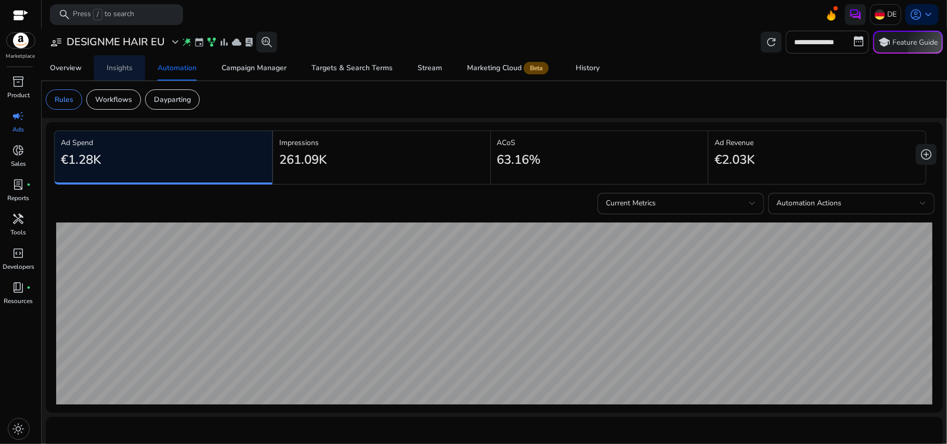
click at [136, 73] on link "Insights" at bounding box center [119, 68] width 51 height 25
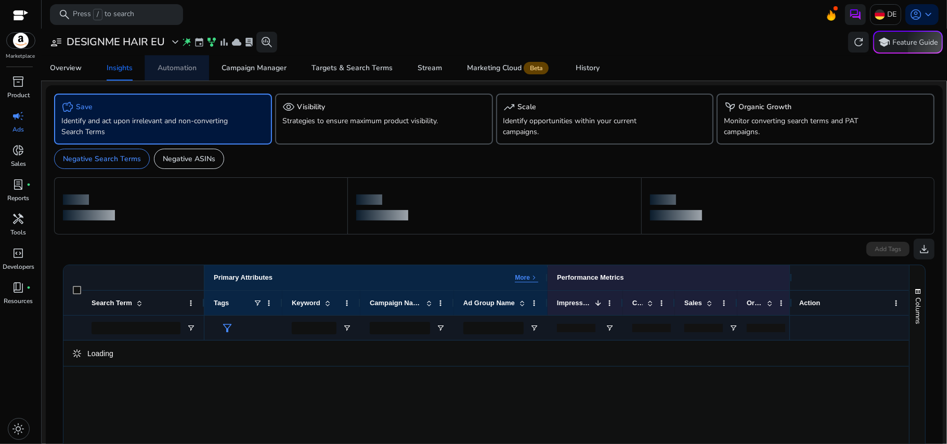
click at [167, 74] on span "Automation" at bounding box center [177, 68] width 39 height 25
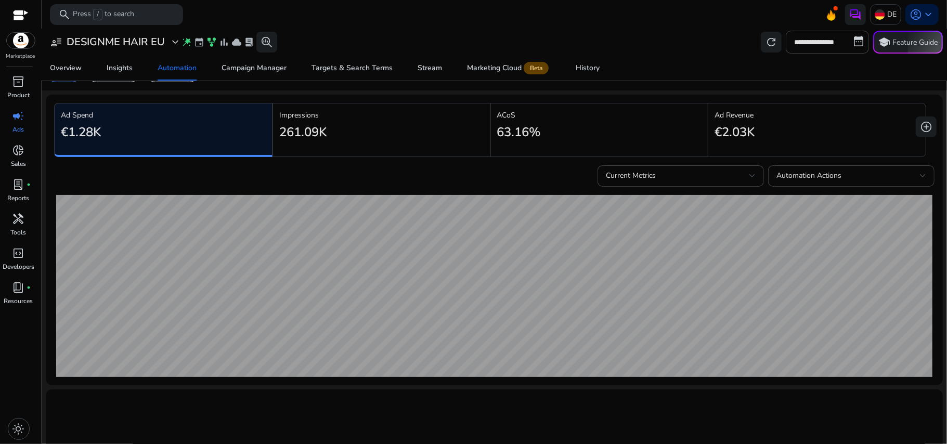
scroll to position [28, 0]
click at [729, 173] on div "Current Metrics" at bounding box center [678, 175] width 144 height 11
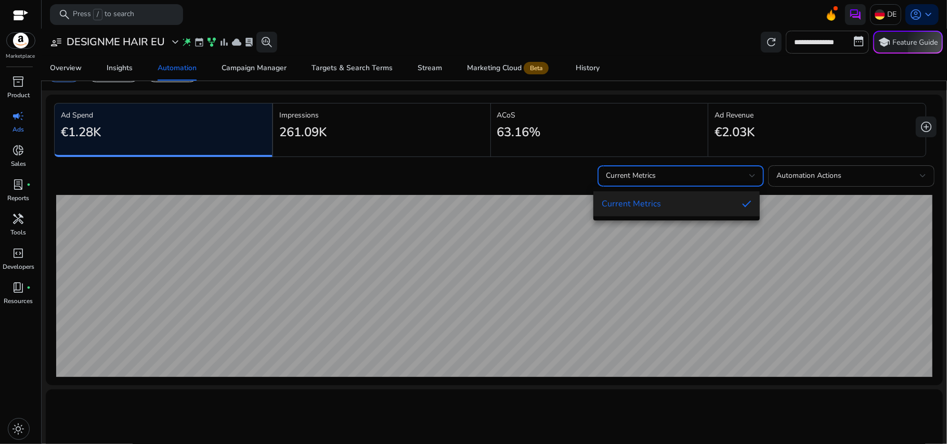
click at [801, 177] on div at bounding box center [473, 222] width 947 height 444
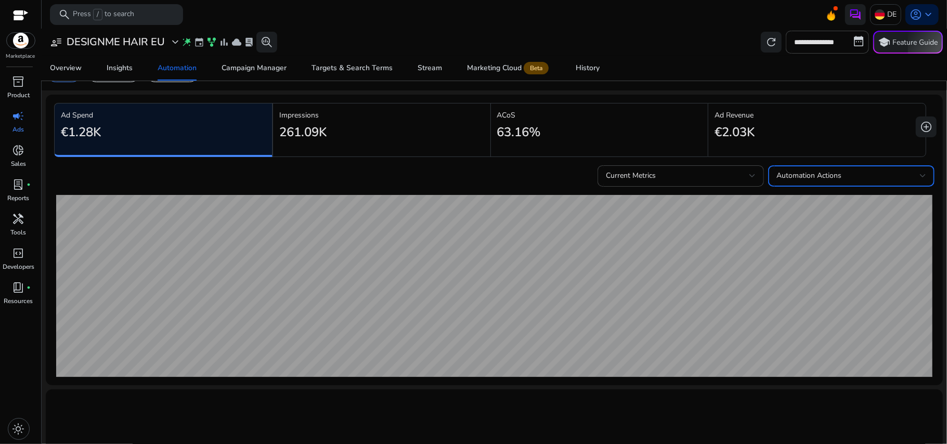
click at [801, 177] on span "Automation Actions" at bounding box center [809, 176] width 65 height 10
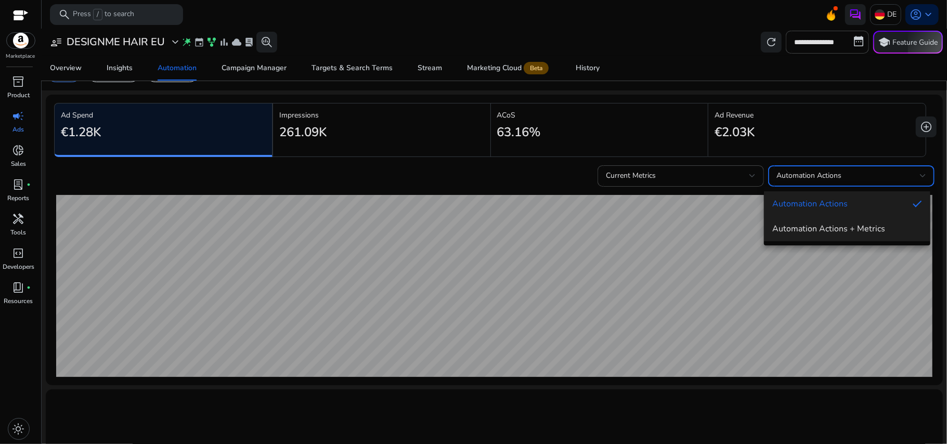
click at [812, 228] on span "Automation Actions + Metrics" at bounding box center [848, 228] width 150 height 11
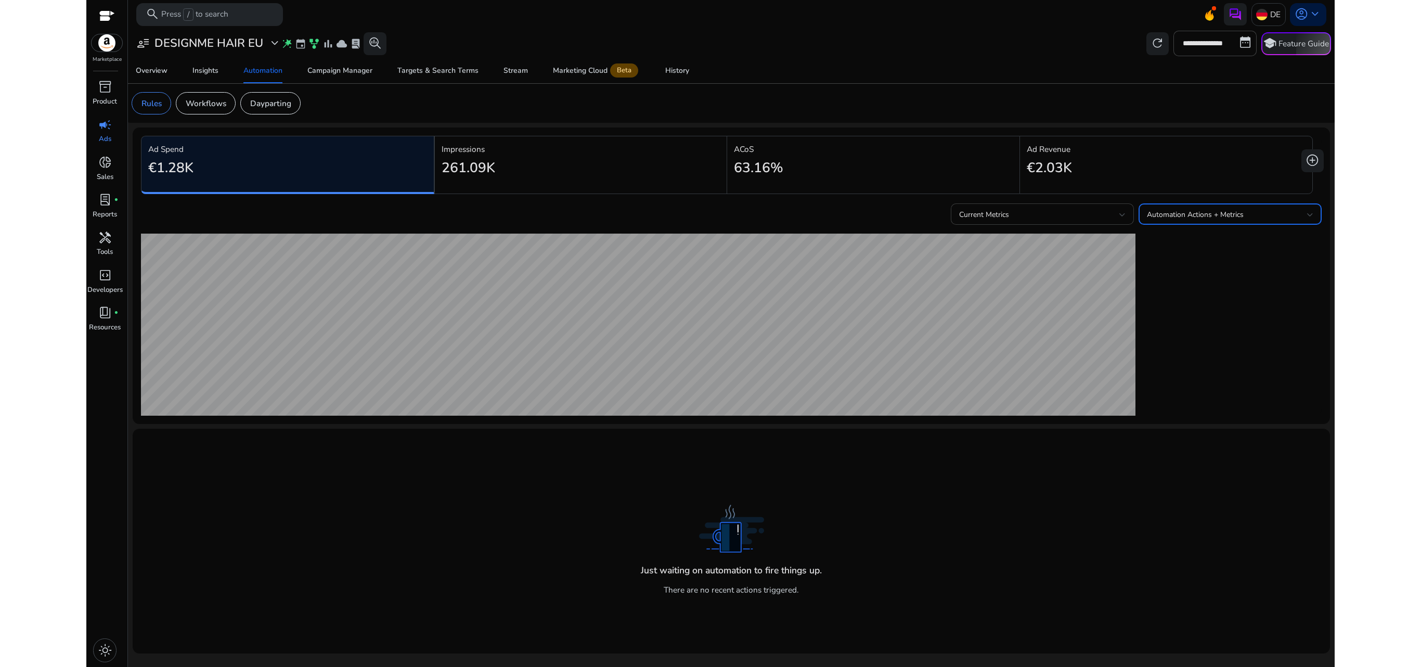
scroll to position [0, 0]
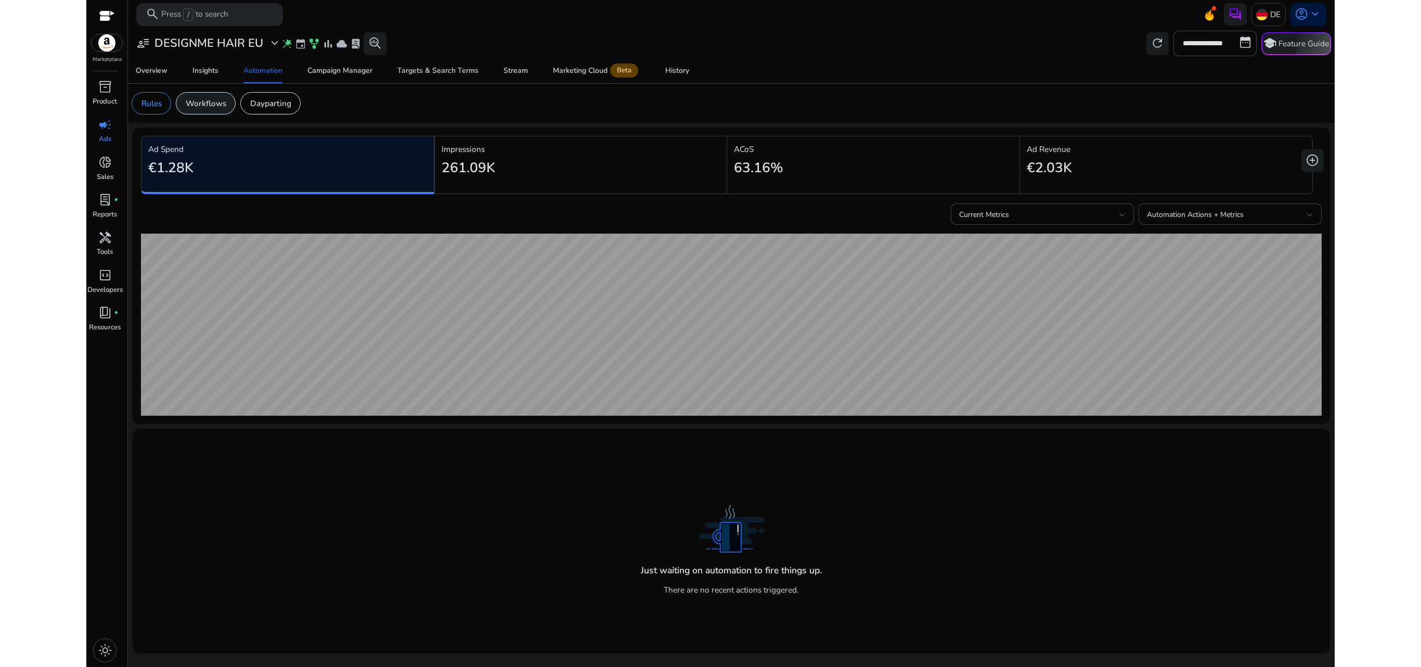
click at [222, 96] on div "Workflows" at bounding box center [206, 103] width 60 height 22
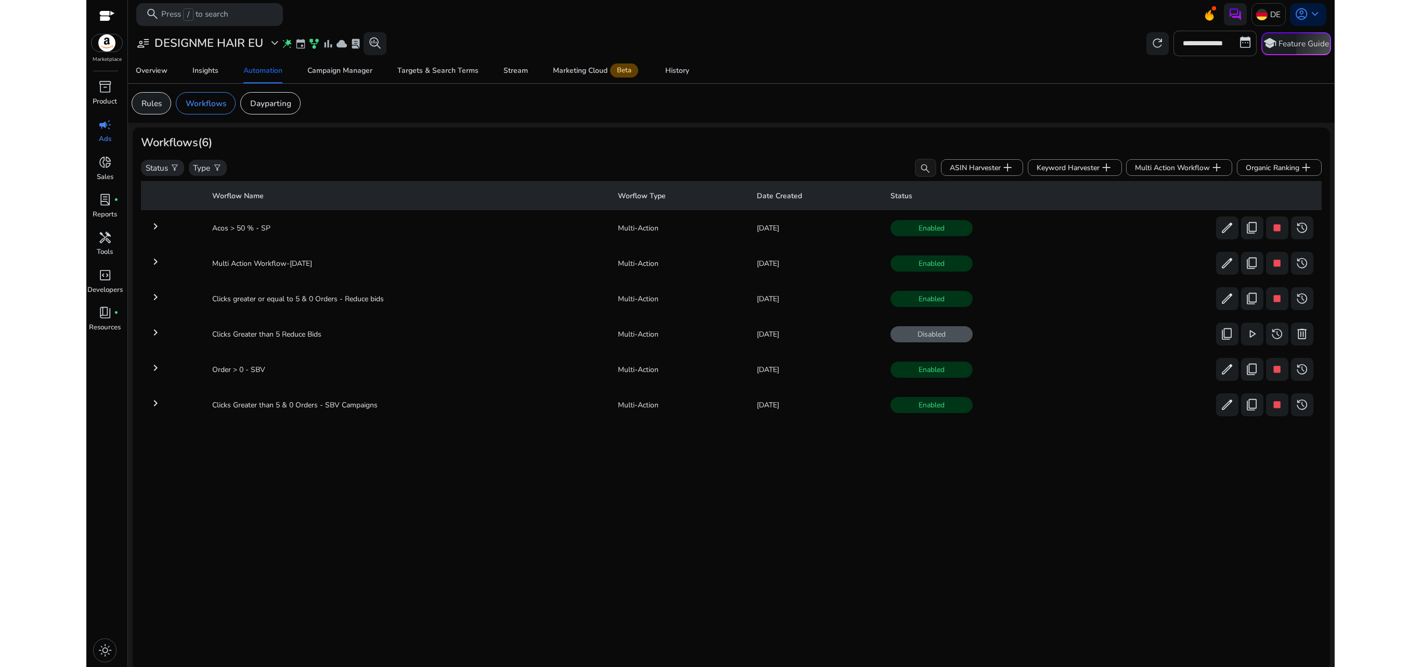
click at [157, 107] on p "Rules" at bounding box center [152, 103] width 20 height 12
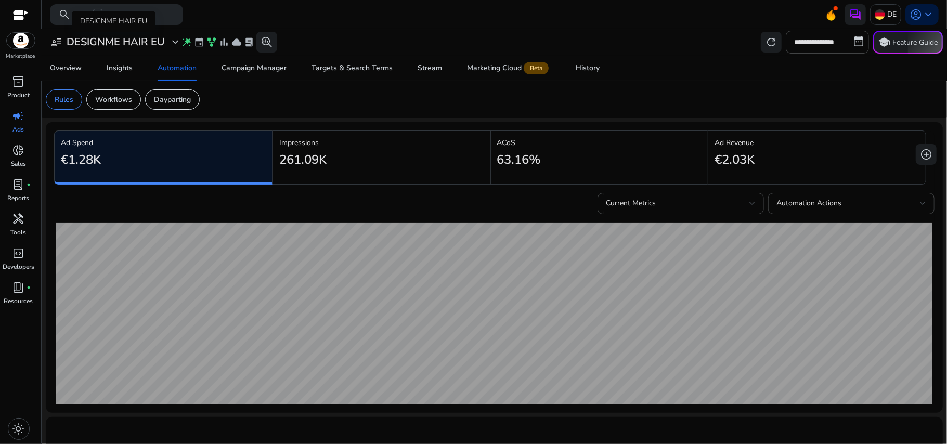
click at [172, 42] on span "expand_more" at bounding box center [175, 42] width 12 height 12
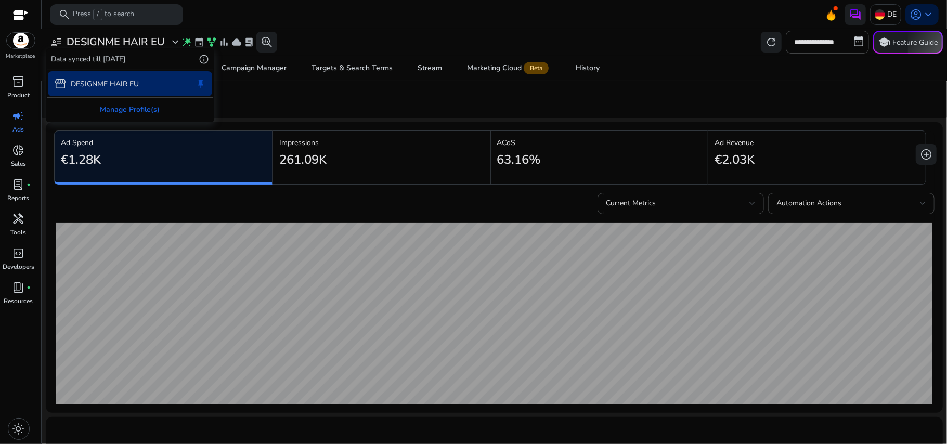
click at [186, 42] on div at bounding box center [473, 222] width 947 height 444
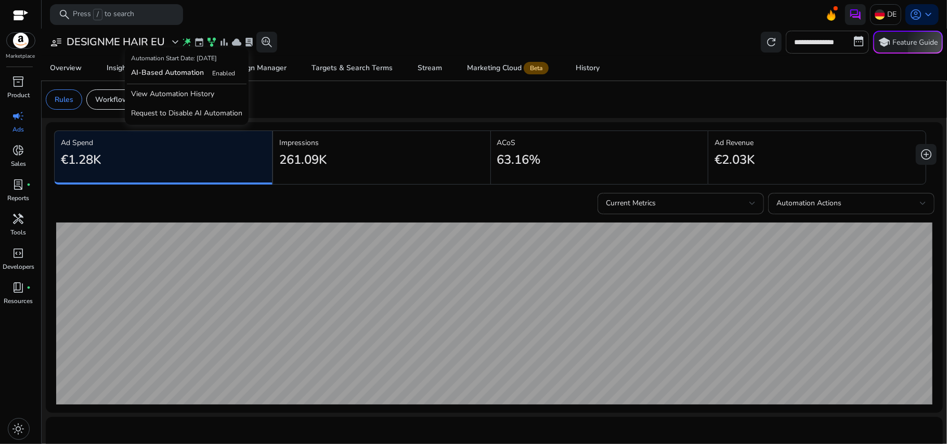
click at [217, 71] on span "Enabled" at bounding box center [223, 73] width 23 height 8
click at [159, 71] on b "AI-Based Automation" at bounding box center [167, 73] width 73 height 10
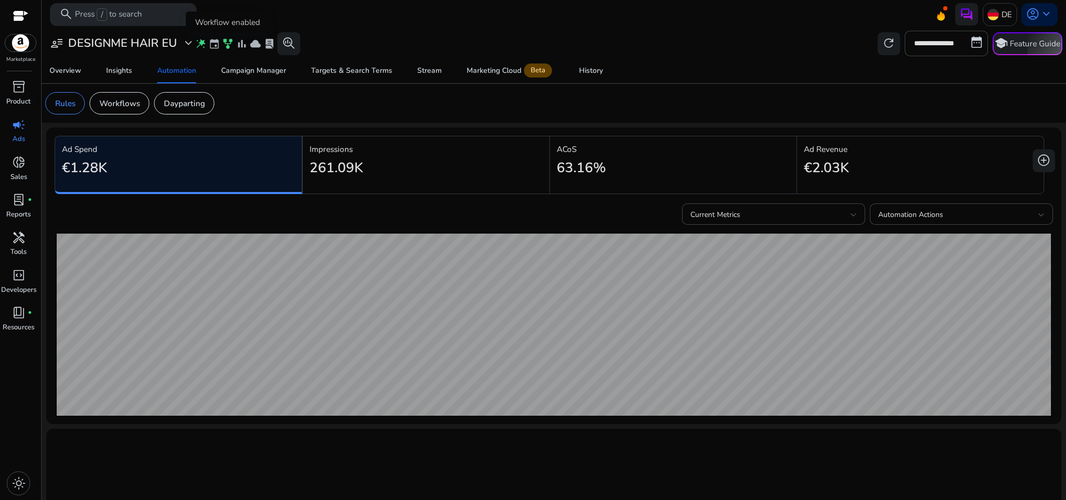
click at [228, 47] on span "family_history" at bounding box center [227, 43] width 11 height 11
click at [125, 100] on p "Workflows" at bounding box center [119, 103] width 41 height 12
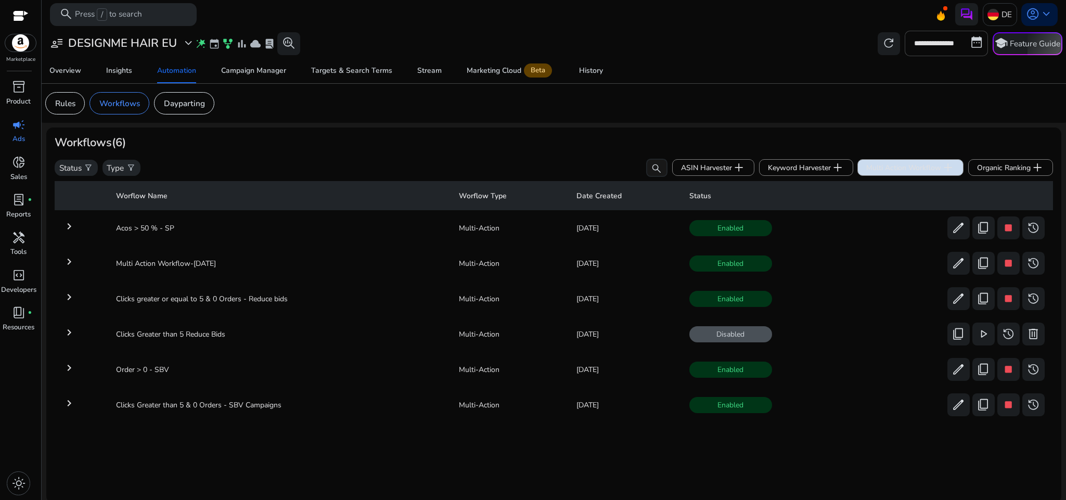
click at [900, 164] on span "Multi Action Workflow add" at bounding box center [910, 168] width 88 height 14
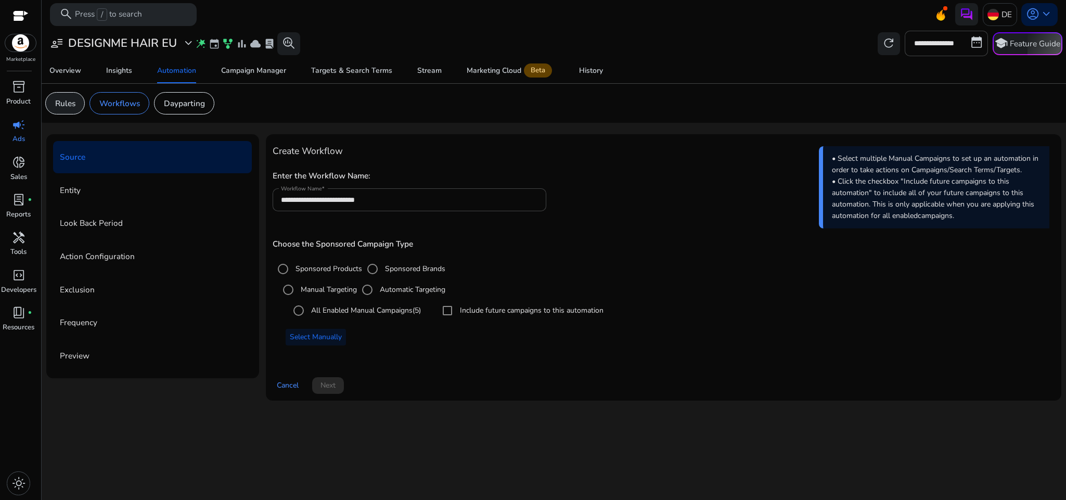
click at [75, 95] on div "Rules" at bounding box center [65, 103] width 40 height 22
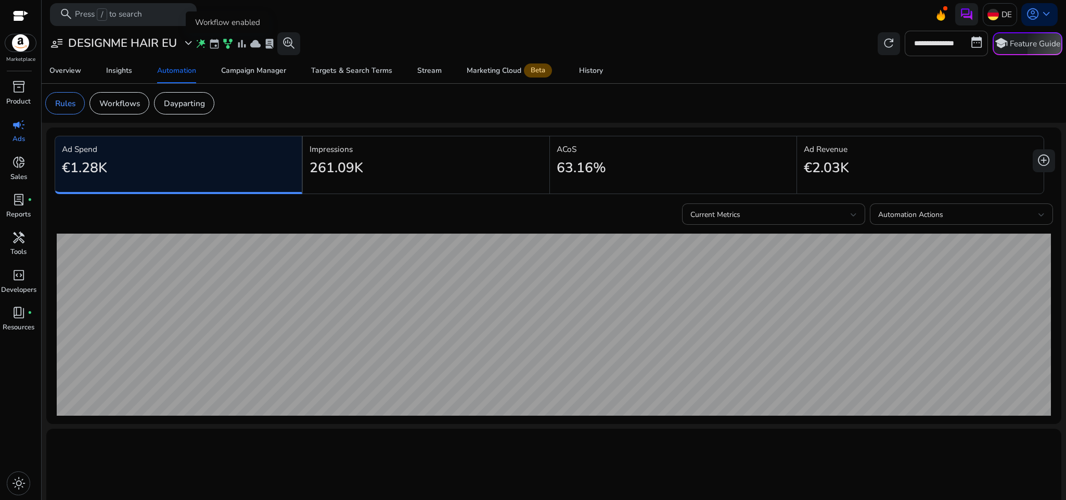
click at [228, 41] on span "family_history" at bounding box center [227, 43] width 11 height 11
click at [176, 73] on b "AI-Based Automation" at bounding box center [179, 76] width 80 height 11
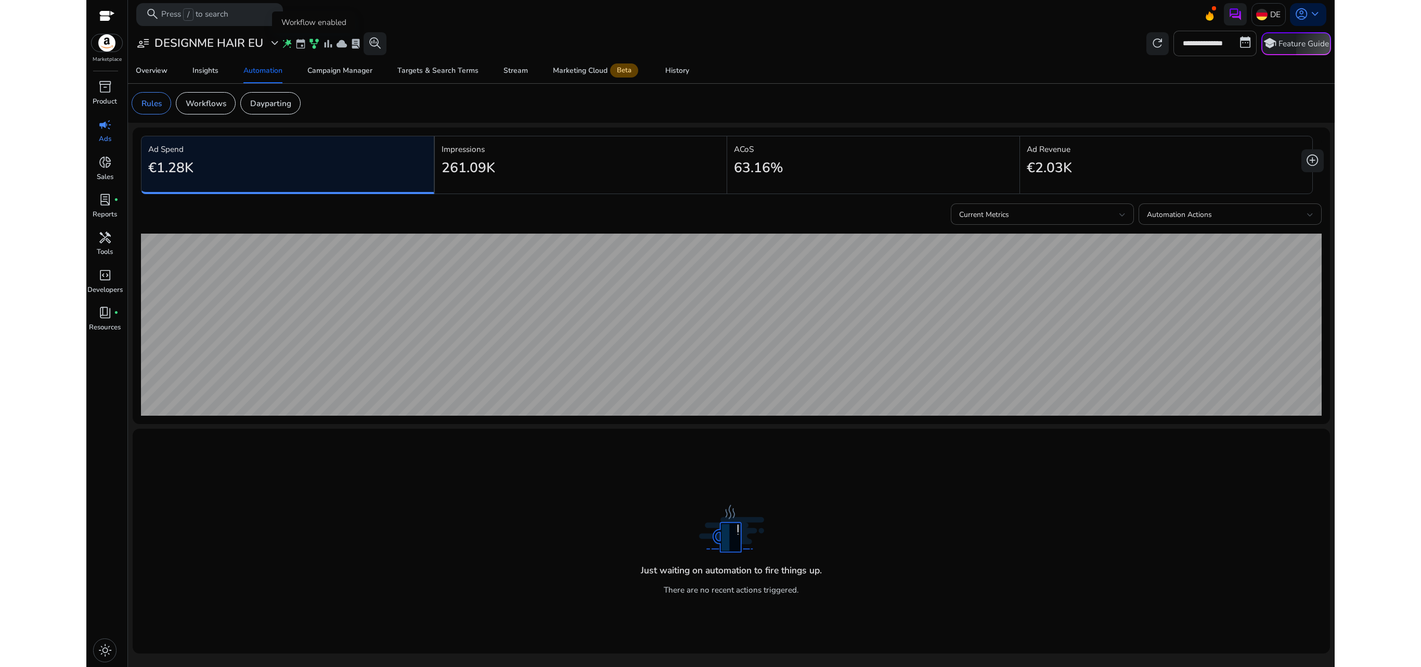
click at [312, 42] on span "family_history" at bounding box center [314, 43] width 11 height 11
click at [1260, 9] on img at bounding box center [1261, 14] width 11 height 11
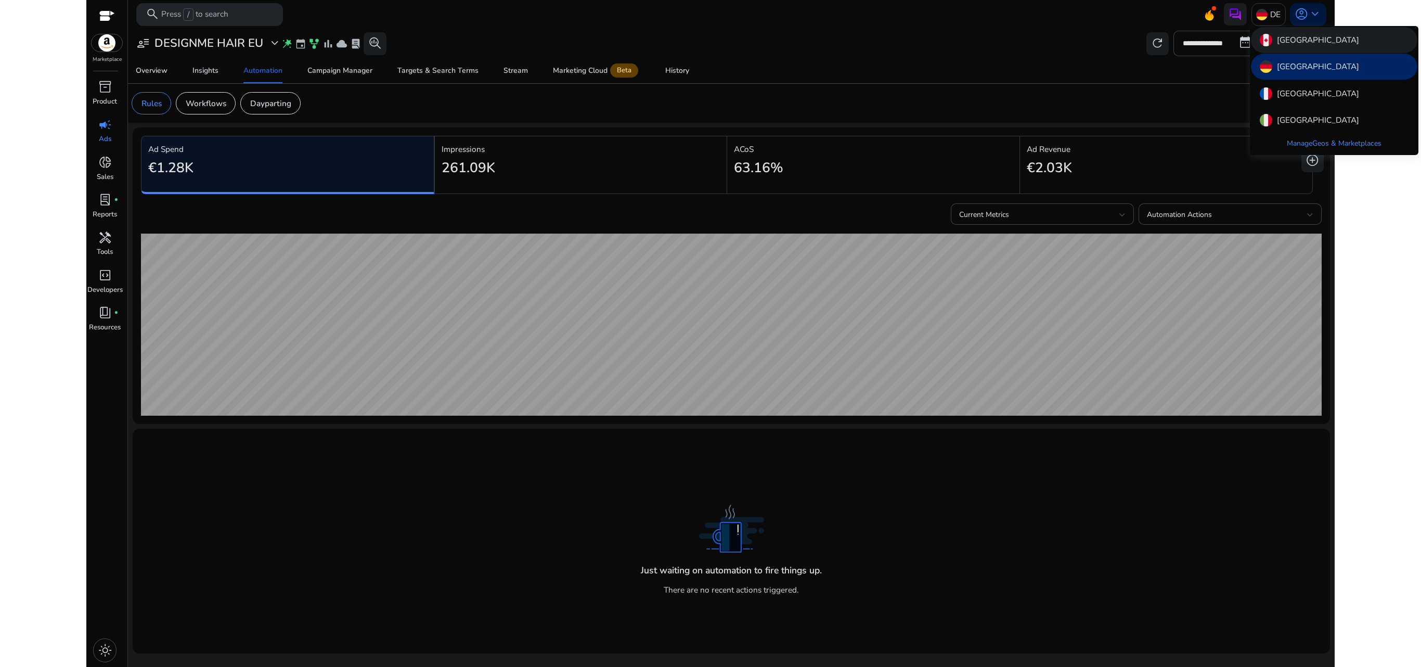
click at [1292, 41] on p "[GEOGRAPHIC_DATA]" at bounding box center [1318, 40] width 82 height 12
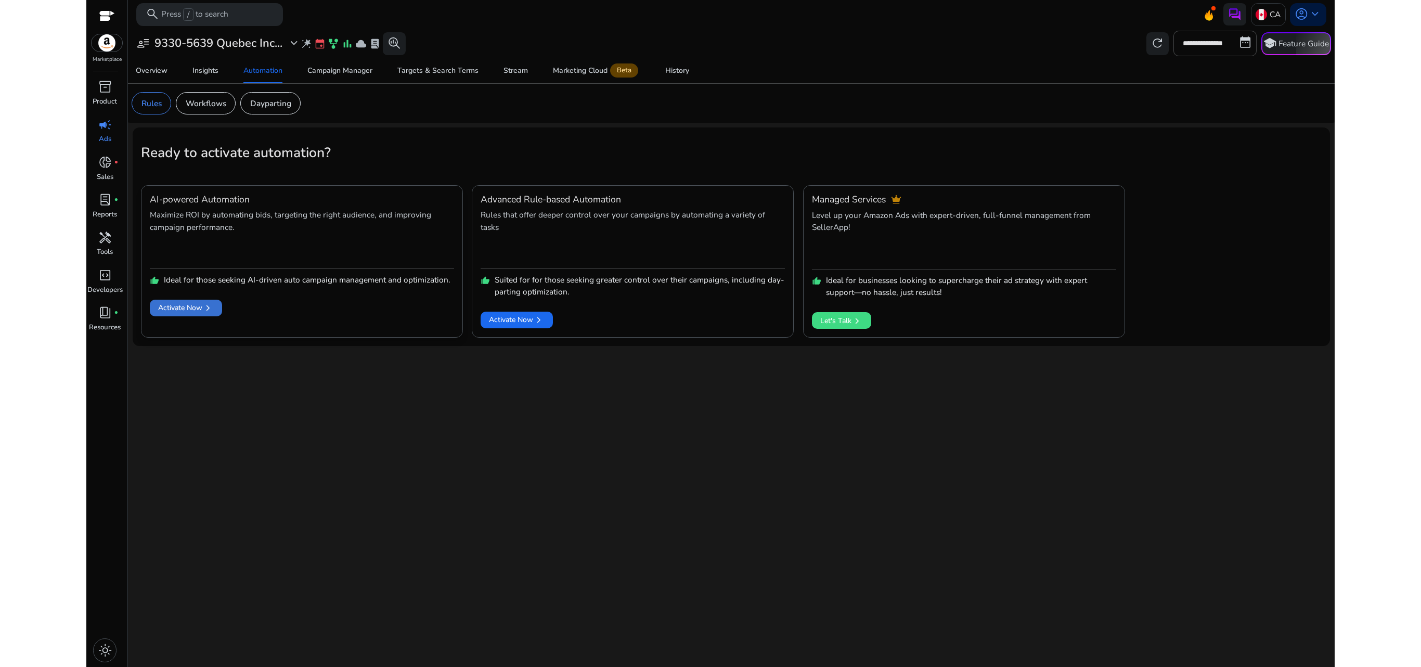
click at [188, 318] on span at bounding box center [186, 308] width 72 height 25
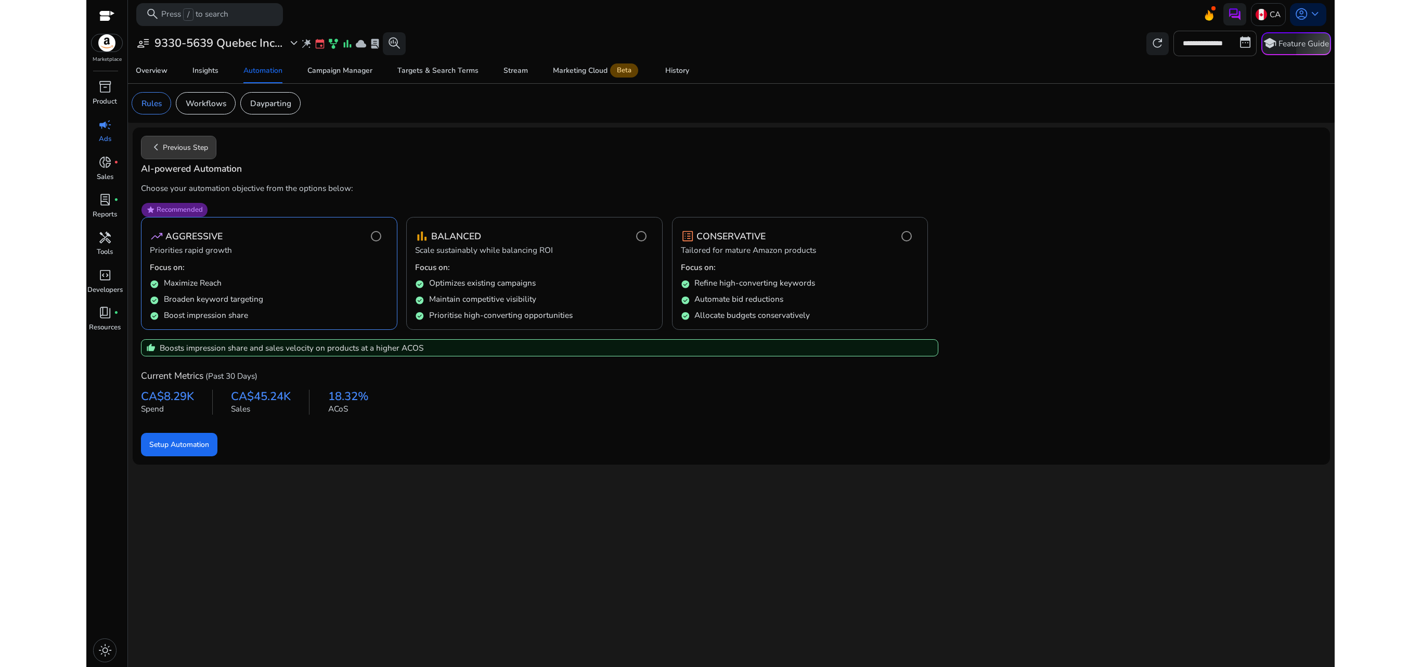
click at [181, 144] on span "chevron_left Previous Step" at bounding box center [178, 147] width 59 height 14
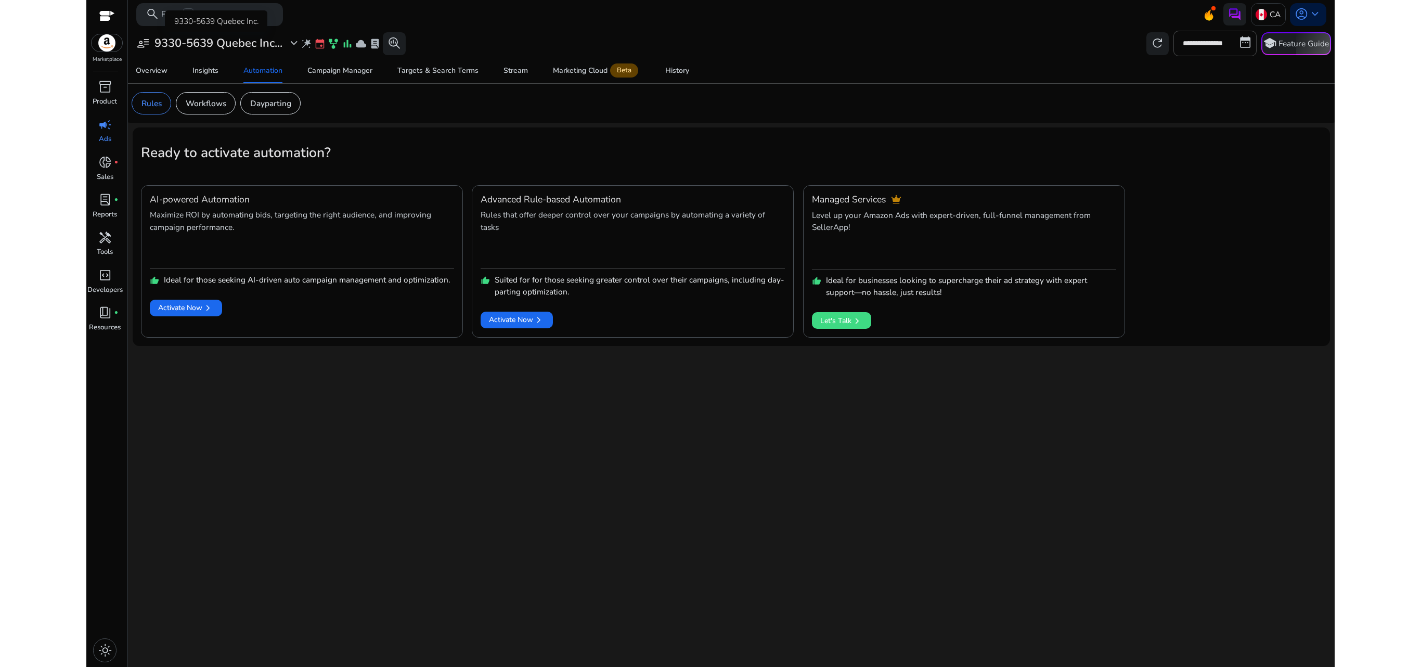
click at [299, 41] on span "expand_more" at bounding box center [294, 43] width 14 height 14
click at [300, 42] on div at bounding box center [710, 333] width 1421 height 667
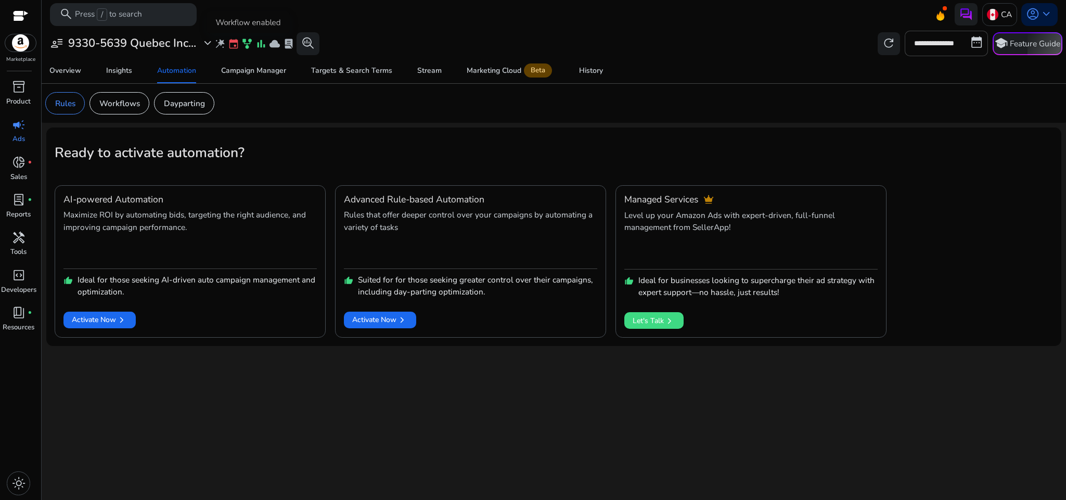
click at [250, 41] on span "family_history" at bounding box center [246, 43] width 11 height 11
click at [235, 41] on span "event" at bounding box center [233, 43] width 11 height 11
click at [127, 100] on p "Workflows" at bounding box center [119, 103] width 41 height 12
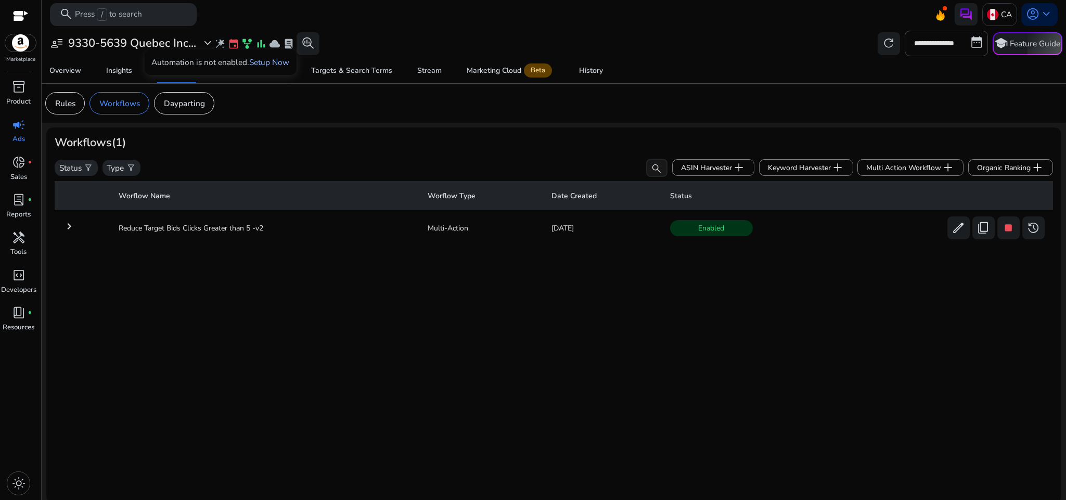
click at [259, 61] on link "Setup Now" at bounding box center [269, 62] width 40 height 11
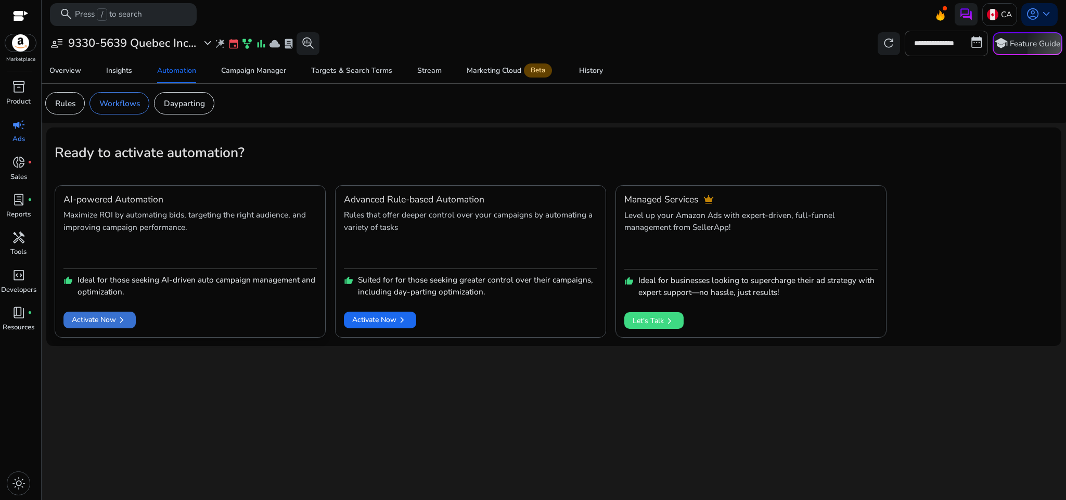
click at [128, 322] on span at bounding box center [99, 319] width 72 height 25
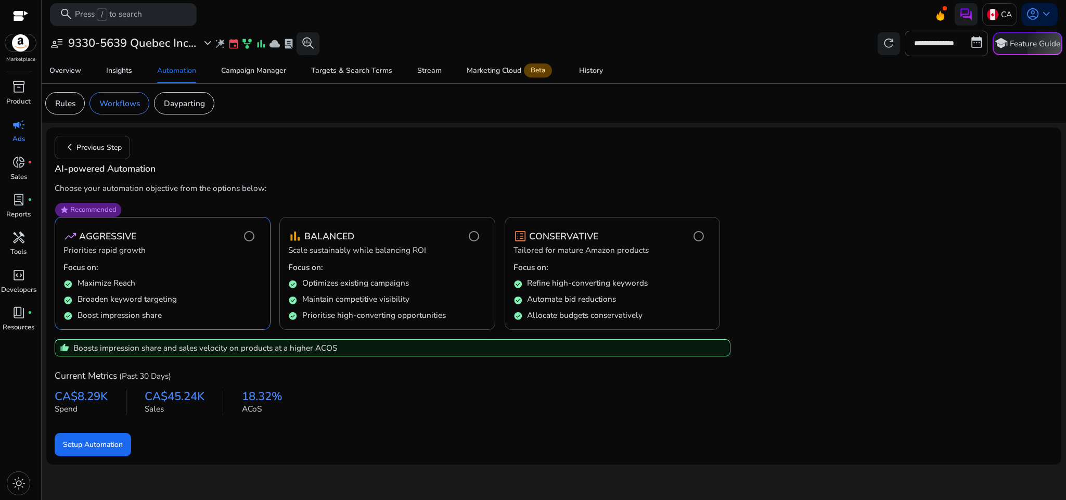
click at [442, 275] on div "check_circle Optimizes existing campaigns" at bounding box center [387, 281] width 198 height 16
click at [112, 450] on span "Setup Automation" at bounding box center [93, 444] width 60 height 11
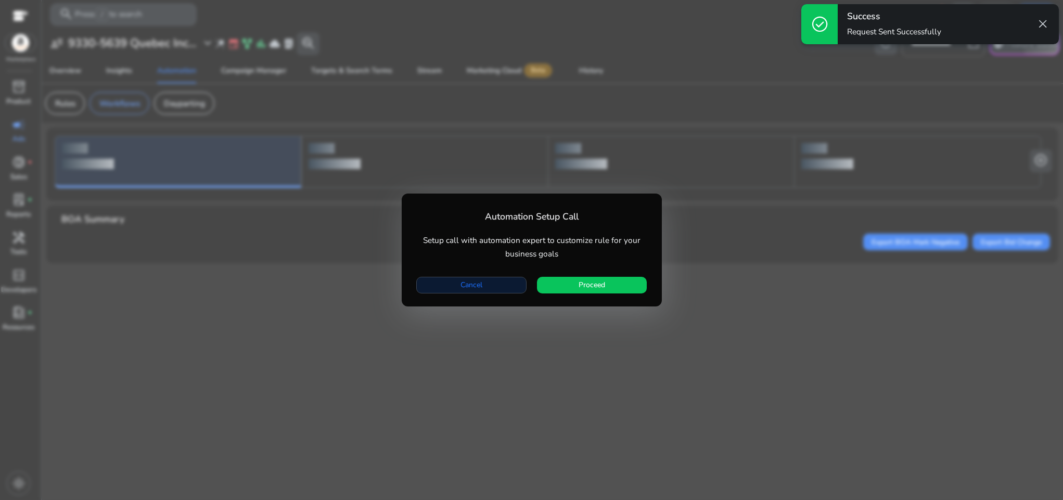
click at [480, 284] on span "Cancel" at bounding box center [471, 284] width 22 height 11
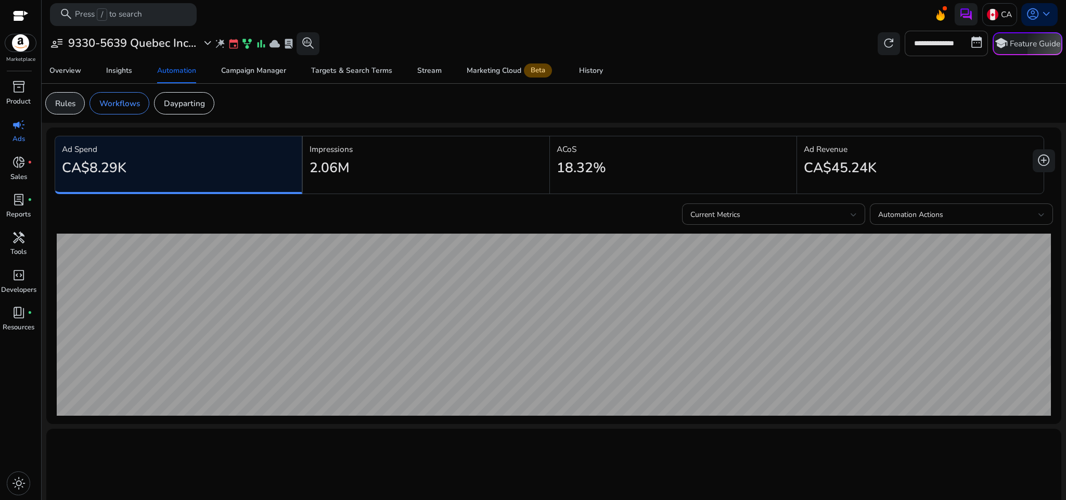
click at [75, 97] on div "Rules" at bounding box center [65, 103] width 40 height 22
click at [130, 96] on div "Workflows" at bounding box center [119, 103] width 60 height 22
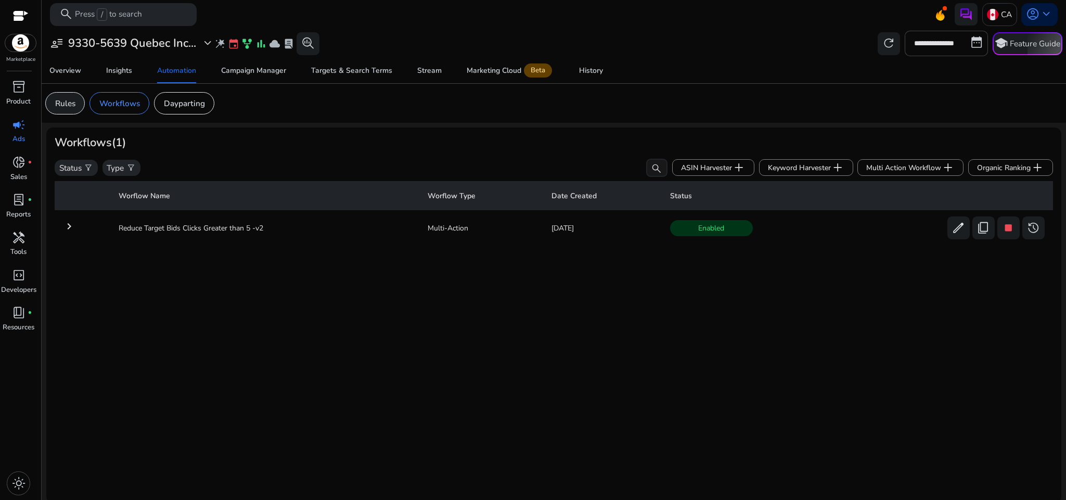
click at [74, 108] on p "Rules" at bounding box center [65, 103] width 20 height 12
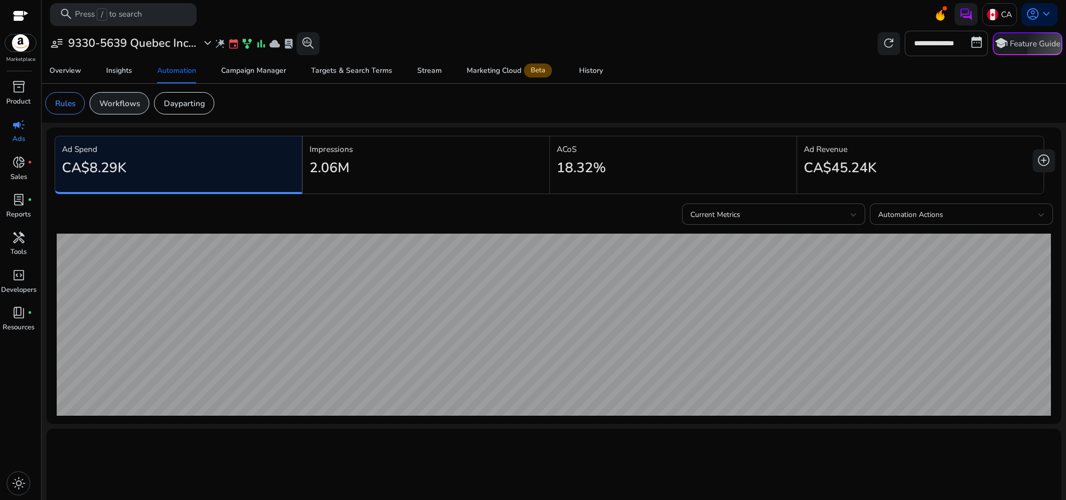
click at [135, 99] on p "Workflows" at bounding box center [119, 103] width 41 height 12
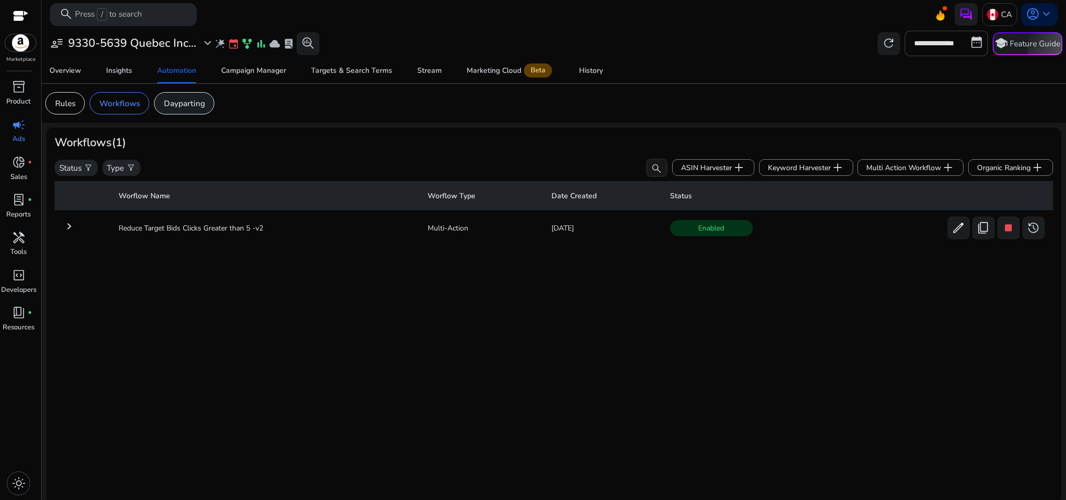
click at [184, 100] on p "Dayparting" at bounding box center [184, 103] width 41 height 12
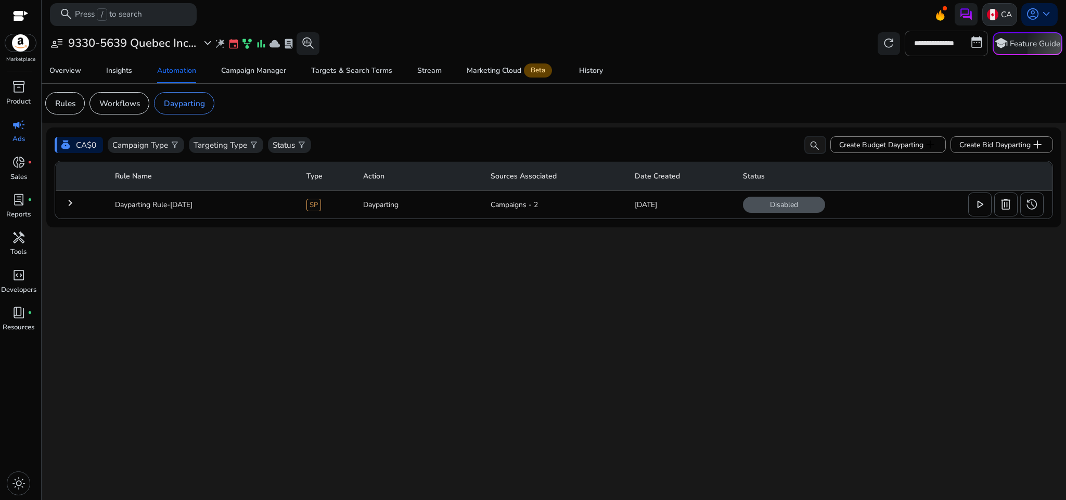
click at [987, 19] on img at bounding box center [992, 14] width 11 height 11
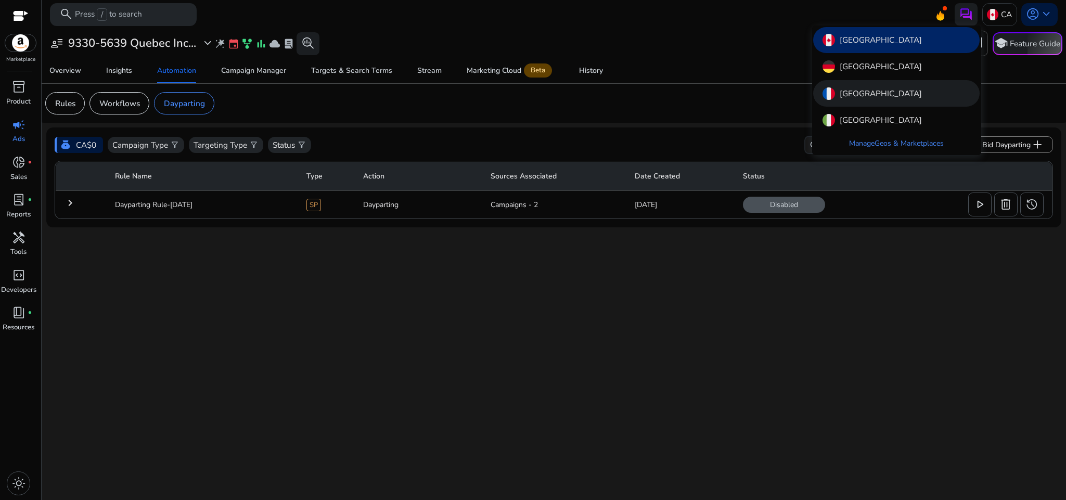
click at [902, 88] on div "[GEOGRAPHIC_DATA]" at bounding box center [896, 93] width 166 height 26
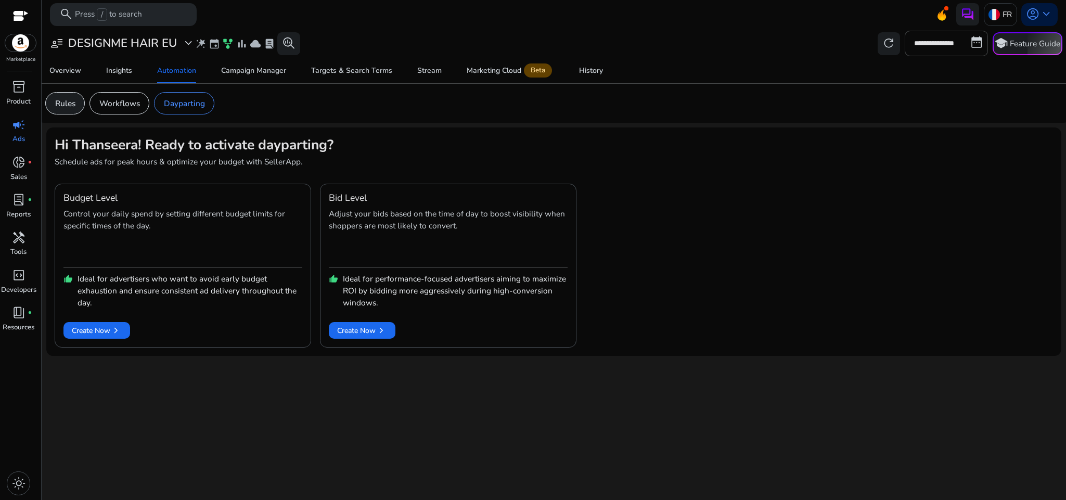
click at [79, 100] on div "Rules" at bounding box center [65, 103] width 40 height 22
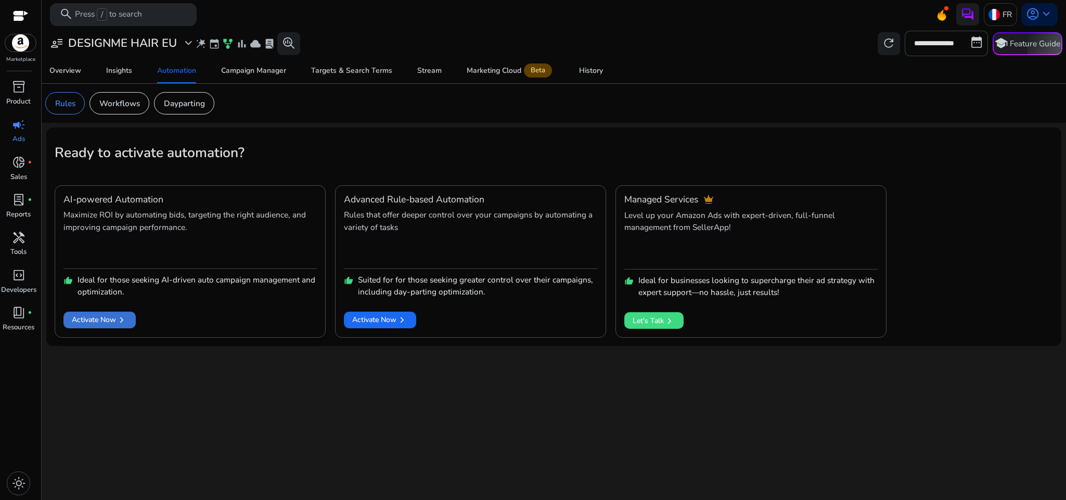
click at [116, 323] on span "chevron_right" at bounding box center [121, 319] width 11 height 11
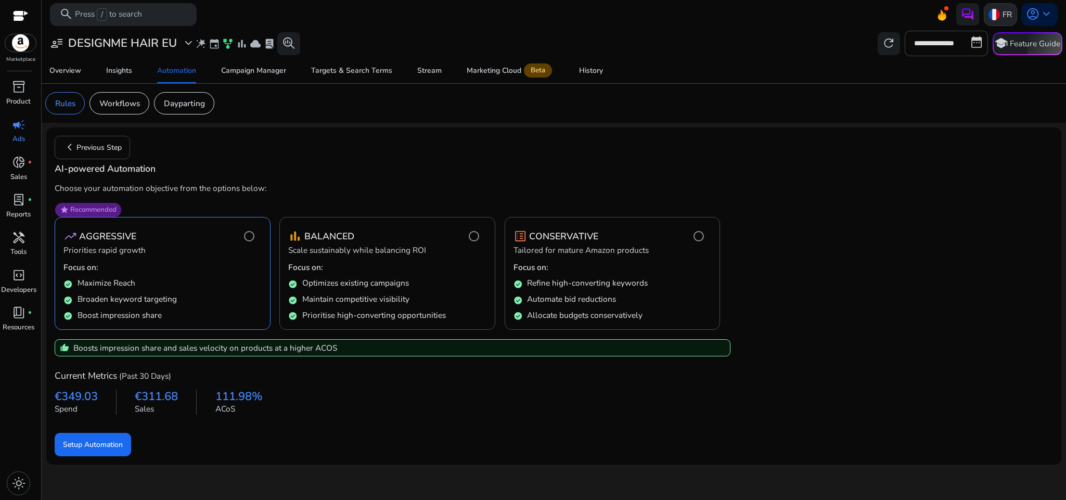
click at [984, 12] on div "FR" at bounding box center [1000, 14] width 33 height 23
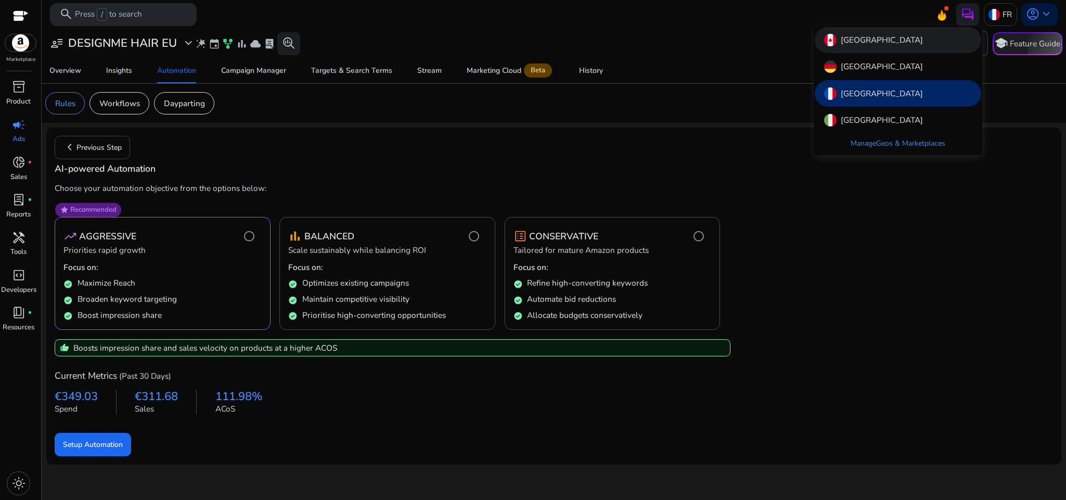
click at [935, 37] on div "[GEOGRAPHIC_DATA]" at bounding box center [898, 40] width 166 height 26
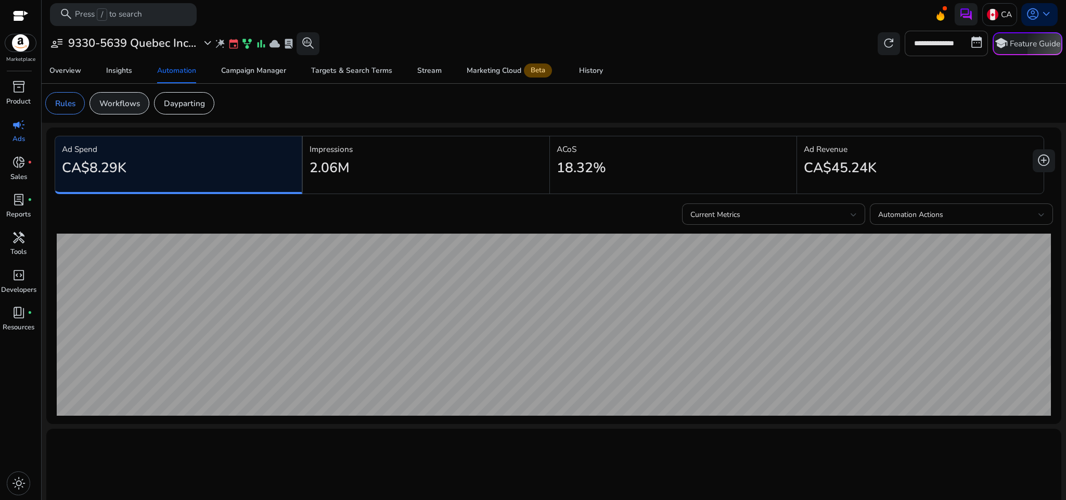
click at [133, 106] on p "Workflows" at bounding box center [119, 103] width 41 height 12
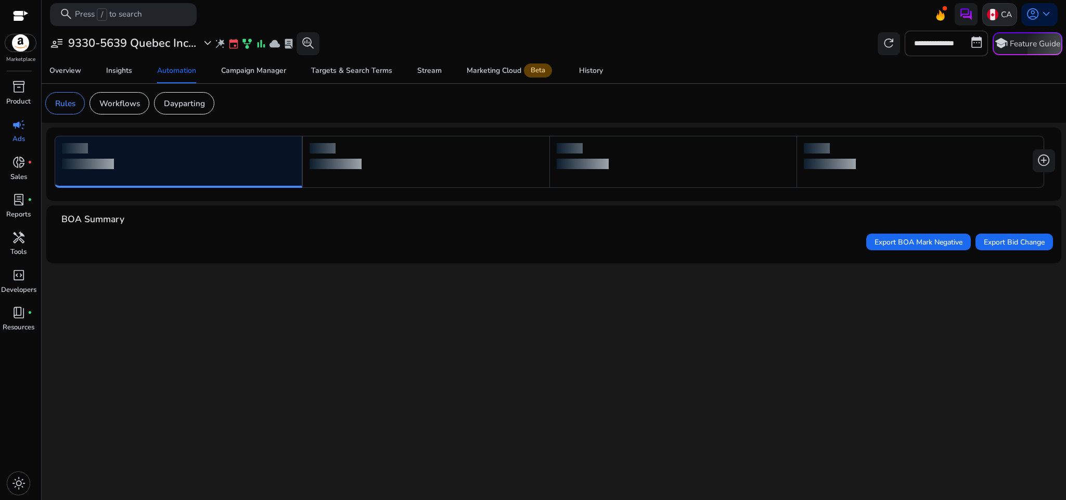
click at [994, 9] on img at bounding box center [992, 14] width 11 height 11
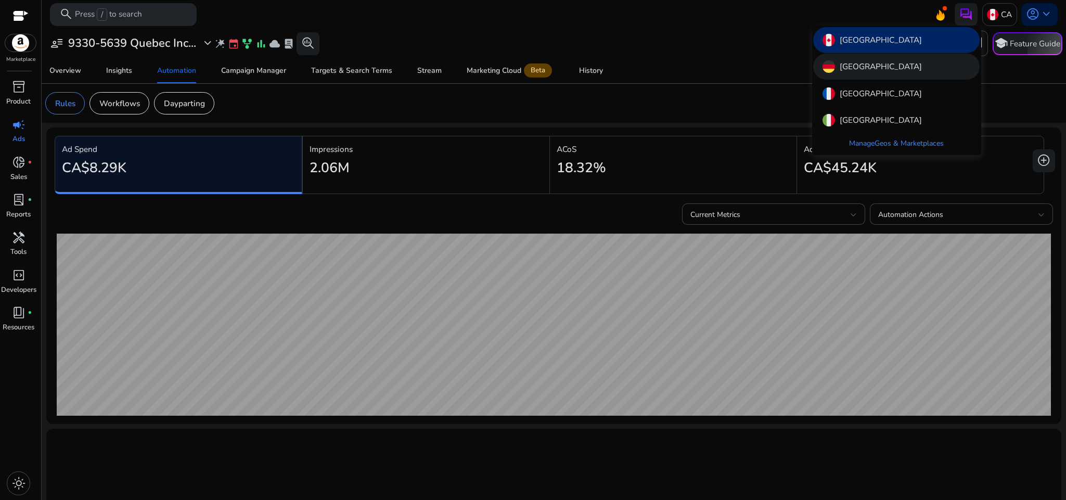
click at [930, 66] on div "[GEOGRAPHIC_DATA]" at bounding box center [896, 67] width 166 height 26
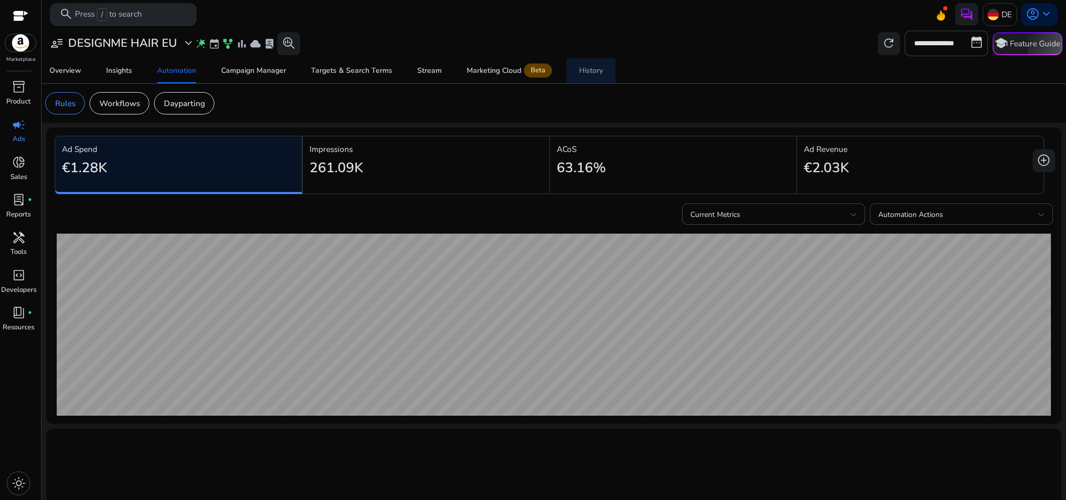
click at [587, 71] on div "History" at bounding box center [591, 70] width 24 height 7
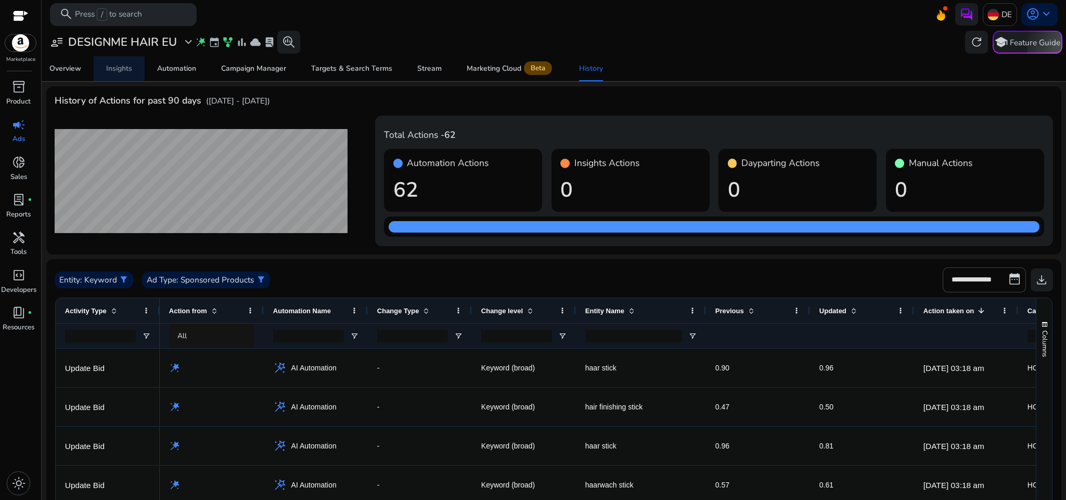
click at [122, 66] on div "Insights" at bounding box center [119, 68] width 26 height 7
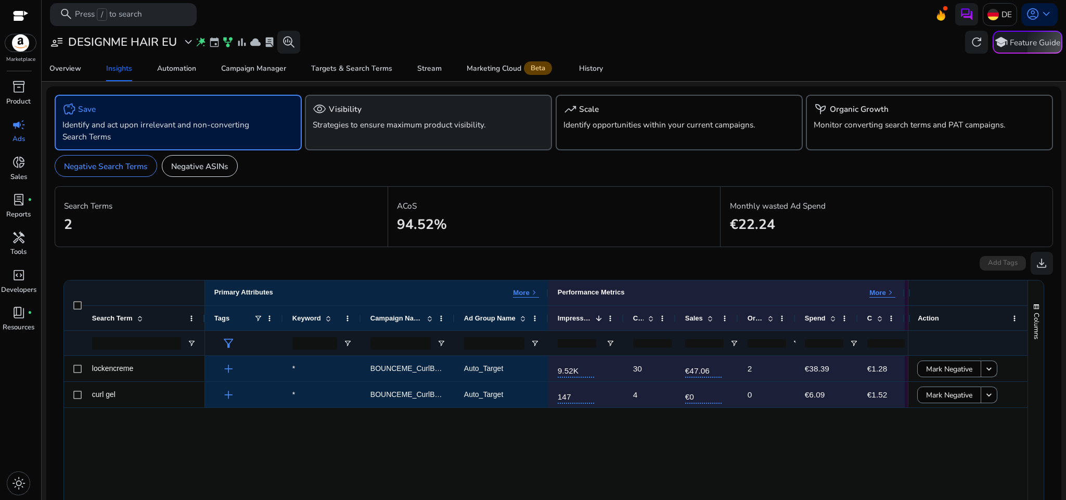
click at [409, 138] on div "visibility Visibility Strategies to ensure maximum product visibility." at bounding box center [428, 123] width 247 height 56
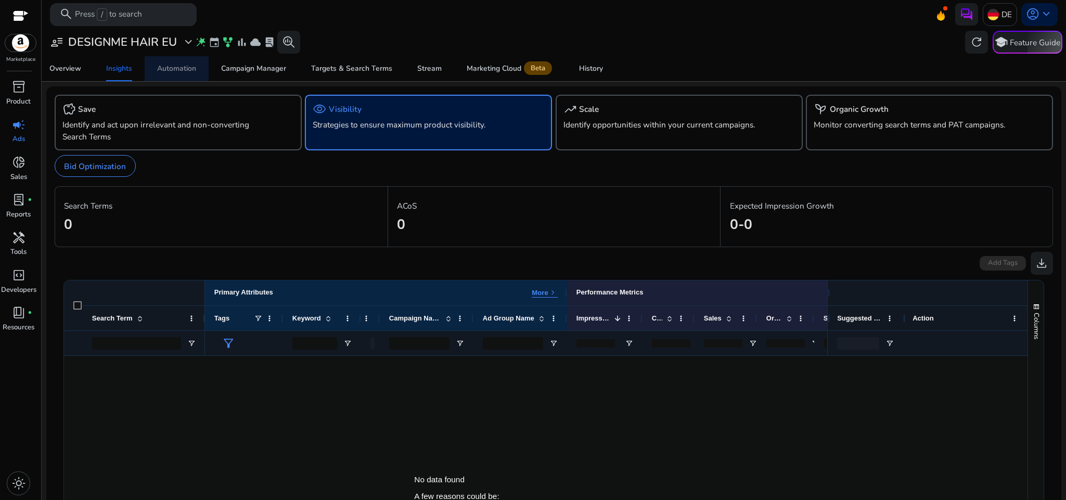
click at [172, 69] on div "Automation" at bounding box center [176, 68] width 39 height 7
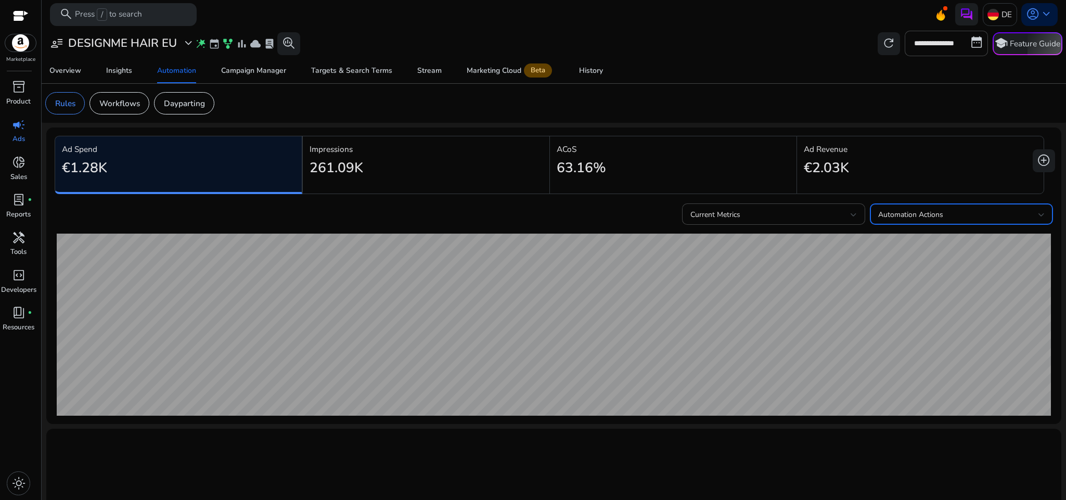
click at [912, 215] on span "Automation Actions" at bounding box center [910, 215] width 65 height 10
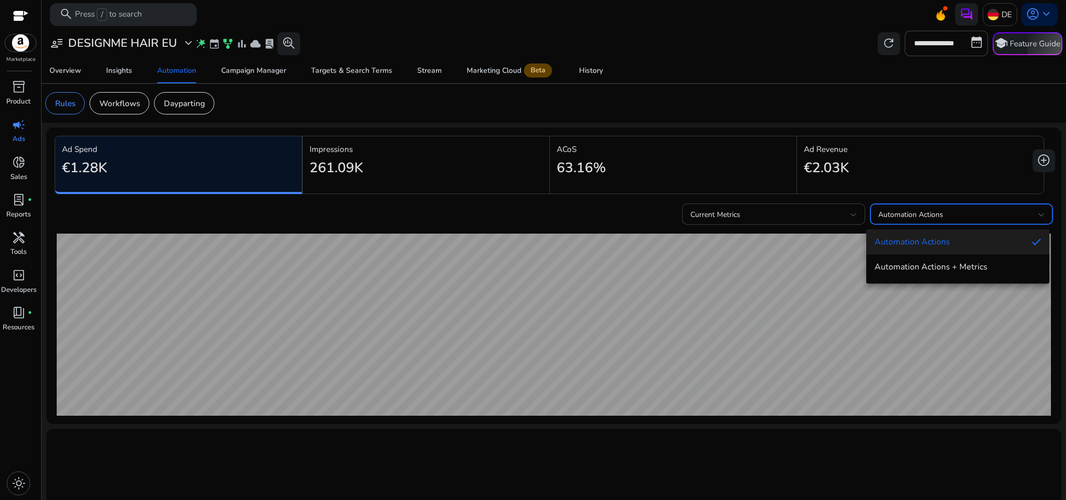
drag, startPoint x: 788, startPoint y: 223, endPoint x: 784, endPoint y: 213, distance: 11.4
click at [784, 213] on div at bounding box center [533, 250] width 1066 height 500
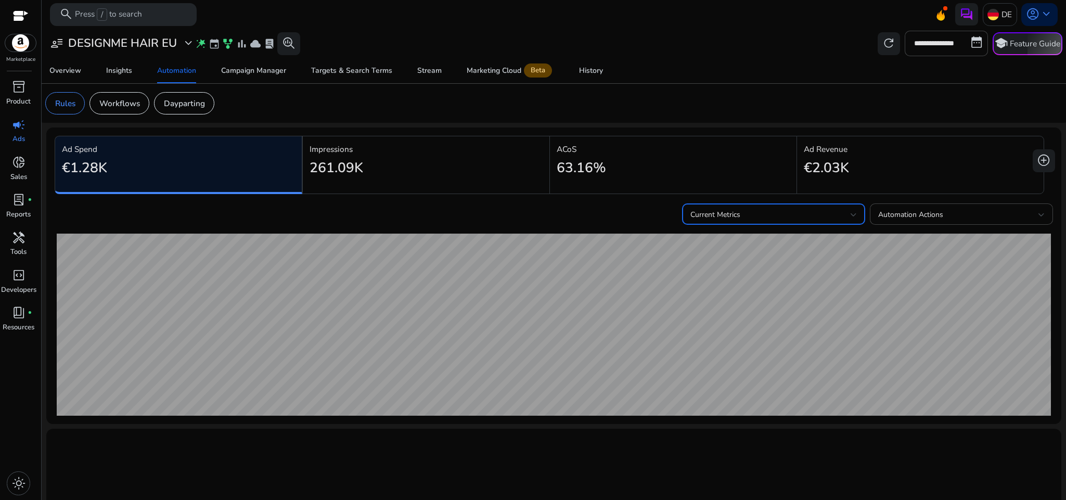
click at [784, 213] on div "Current Metrics" at bounding box center [770, 214] width 160 height 11
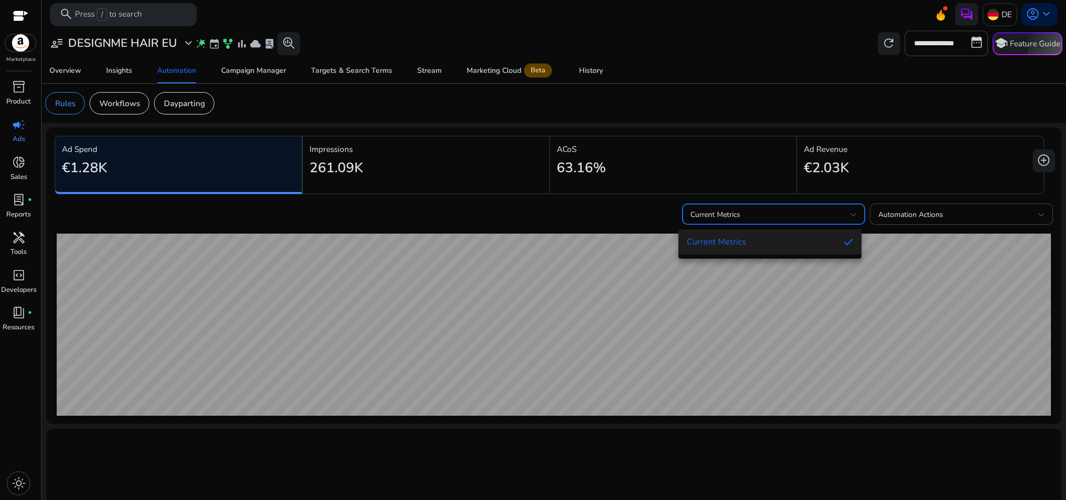
click at [918, 215] on div at bounding box center [533, 250] width 1066 height 500
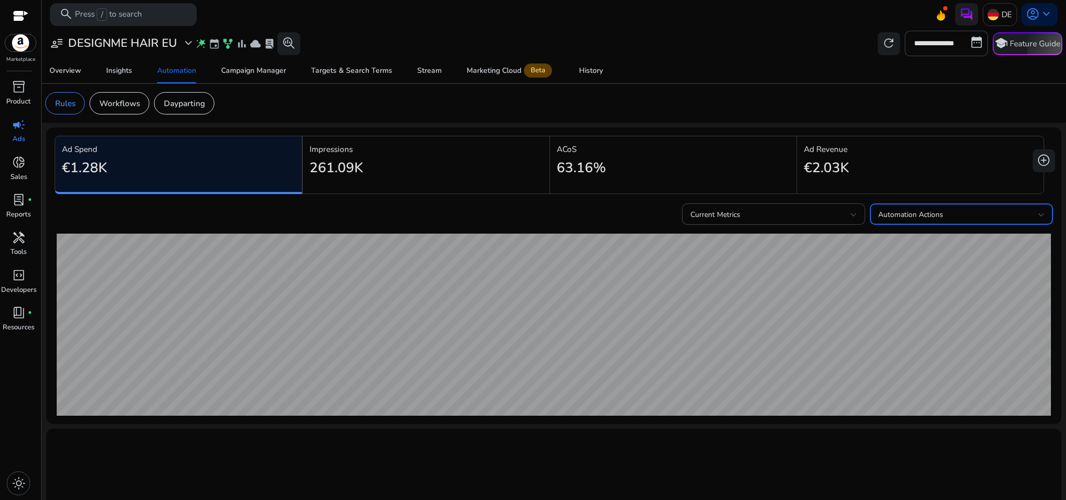
click at [918, 215] on span "Automation Actions" at bounding box center [910, 215] width 65 height 10
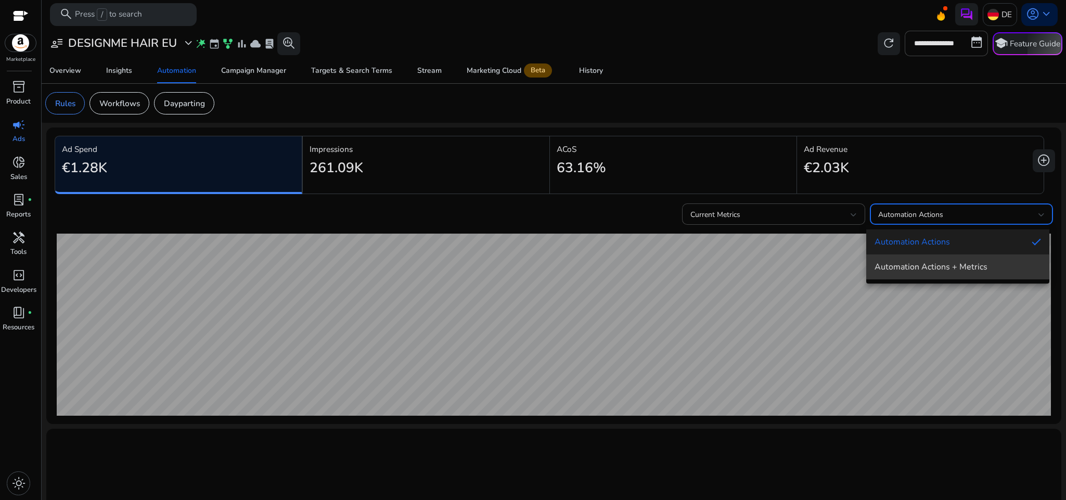
click at [933, 264] on span "Automation Actions + Metrics" at bounding box center [958, 266] width 166 height 11
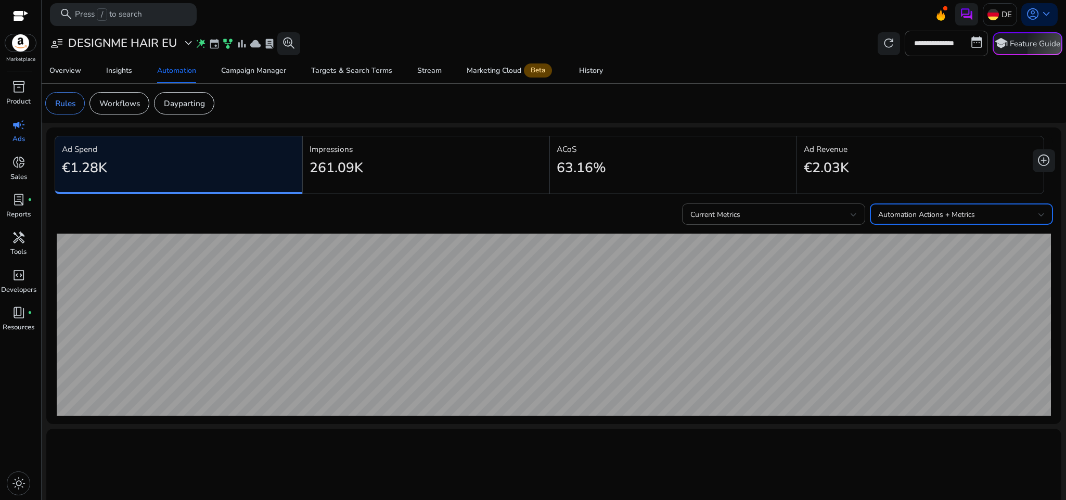
click at [943, 220] on div "Automation Actions + Metrics" at bounding box center [958, 214] width 160 height 11
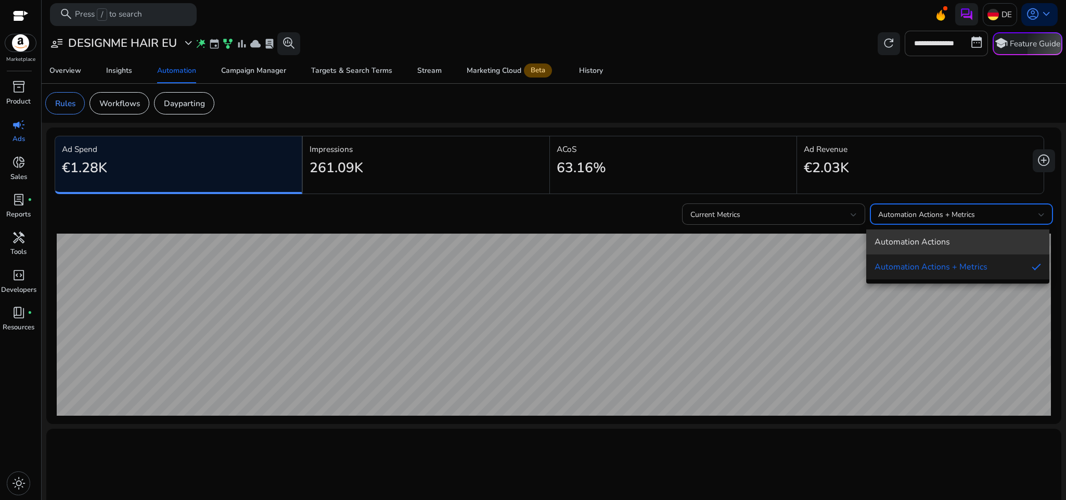
click at [910, 238] on span "Automation Actions" at bounding box center [958, 241] width 166 height 11
